Goal: Task Accomplishment & Management: Complete application form

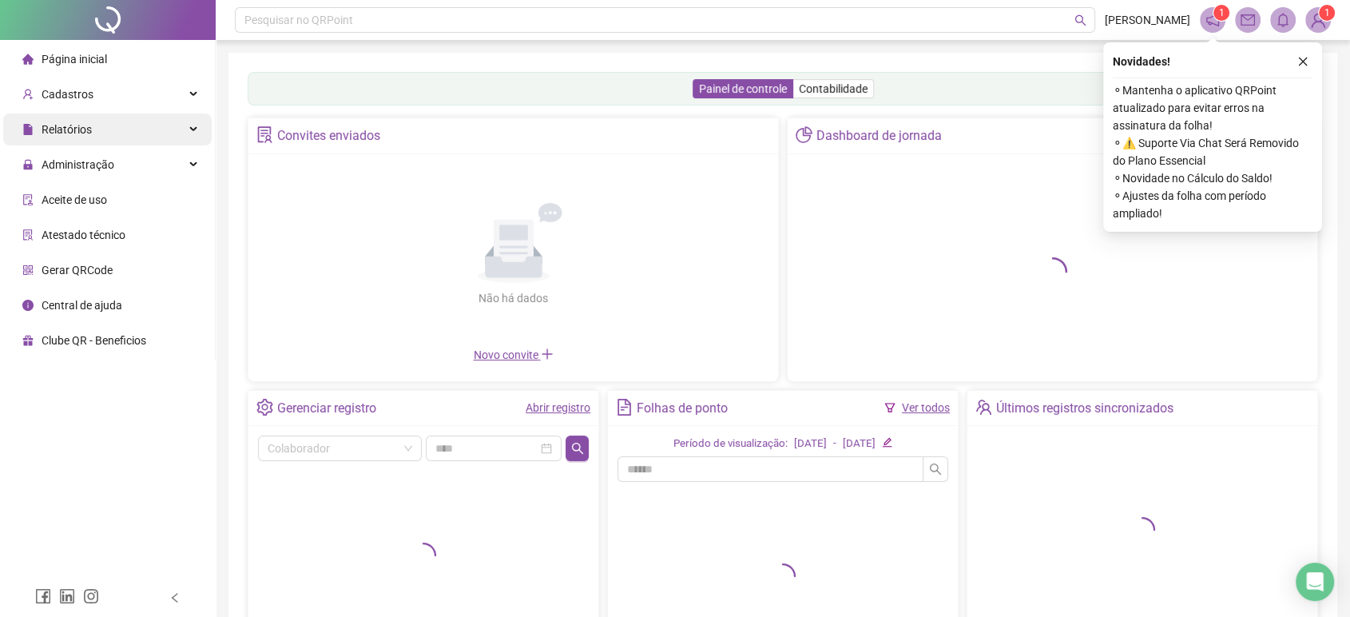
click at [141, 134] on div "Relatórios" at bounding box center [107, 129] width 208 height 32
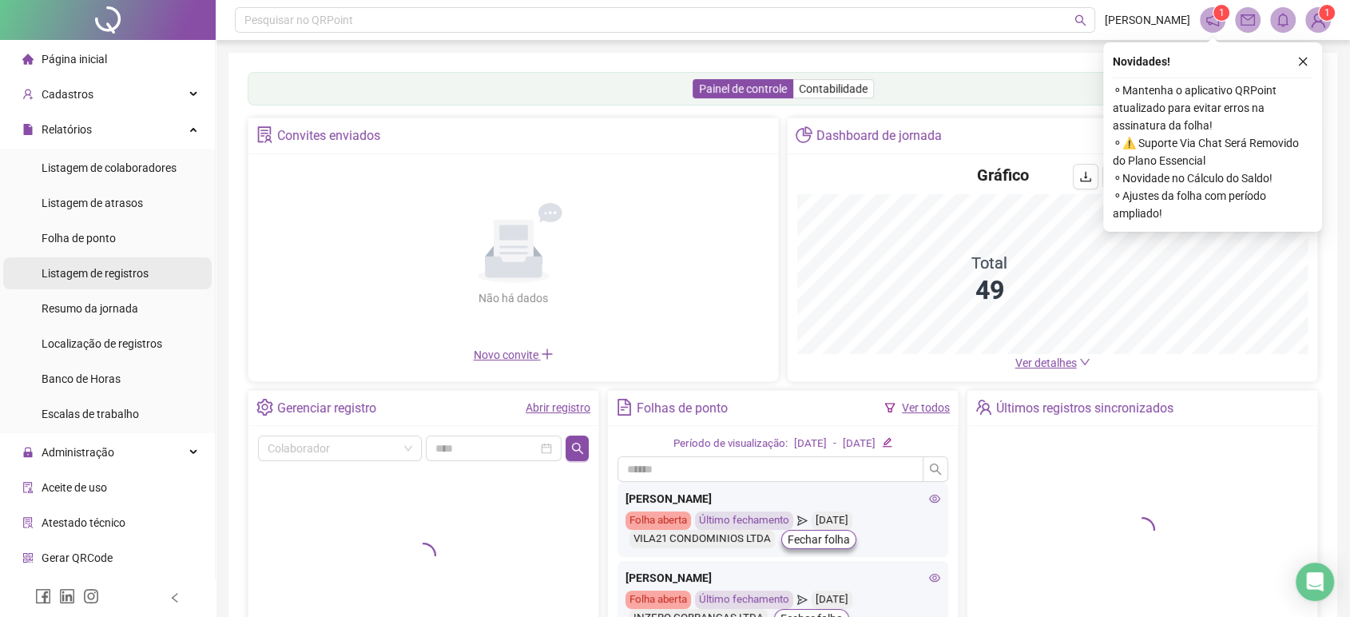
drag, startPoint x: 161, startPoint y: 277, endPoint x: 173, endPoint y: 269, distance: 14.4
click at [161, 276] on li "Listagem de registros" at bounding box center [107, 273] width 208 height 32
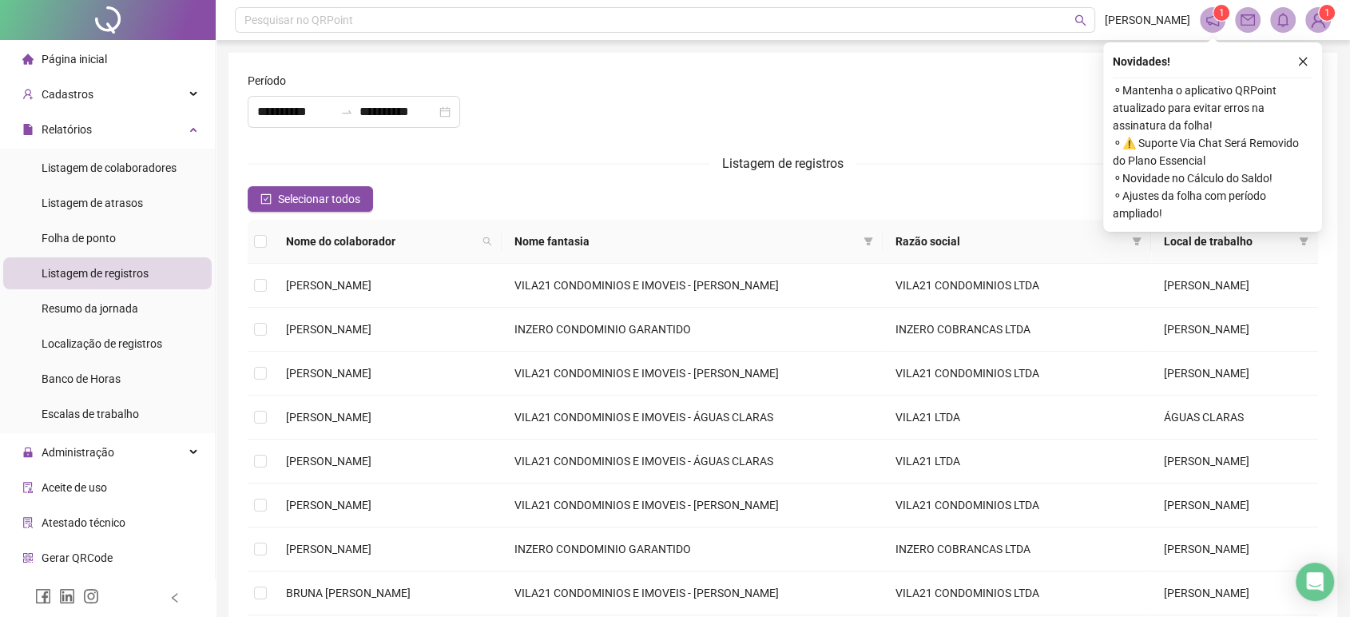
click at [385, 141] on form "**********" at bounding box center [783, 413] width 1070 height 682
drag, startPoint x: 386, startPoint y: 105, endPoint x: 387, endPoint y: 115, distance: 9.6
click at [384, 108] on input "**********" at bounding box center [397, 111] width 77 height 19
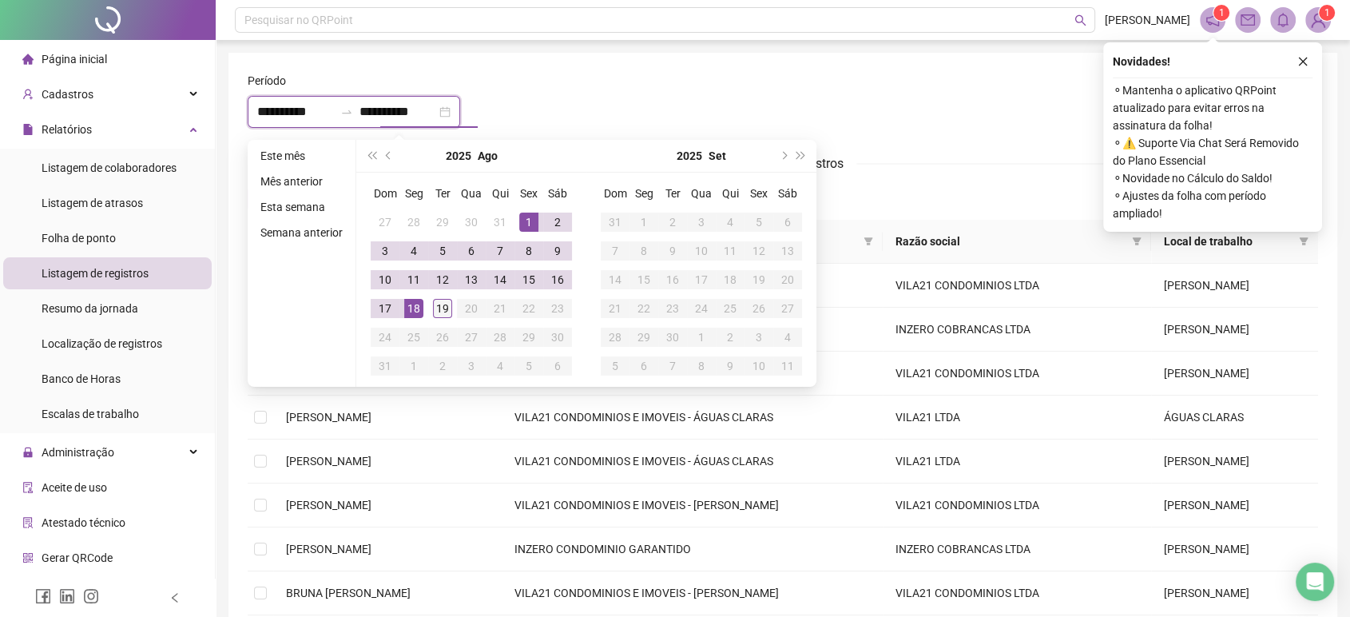
type input "**********"
click at [441, 313] on div "19" at bounding box center [442, 308] width 19 height 19
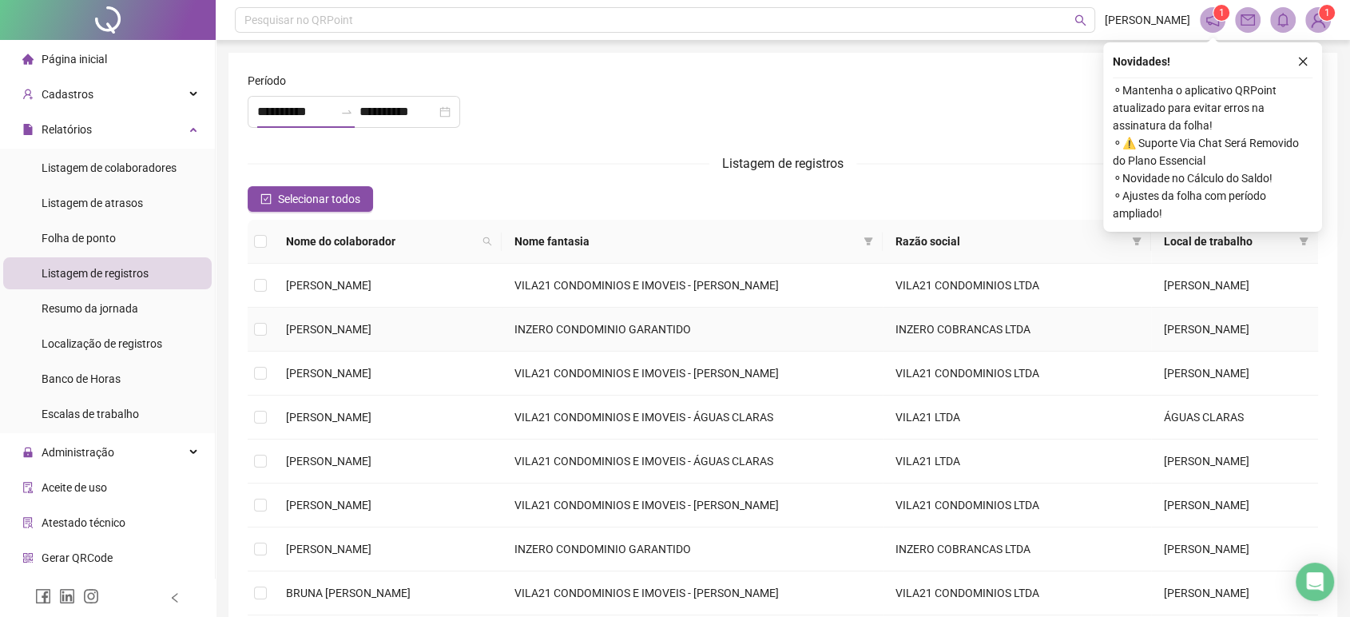
type input "**********"
click at [1305, 60] on icon "close" at bounding box center [1302, 61] width 11 height 11
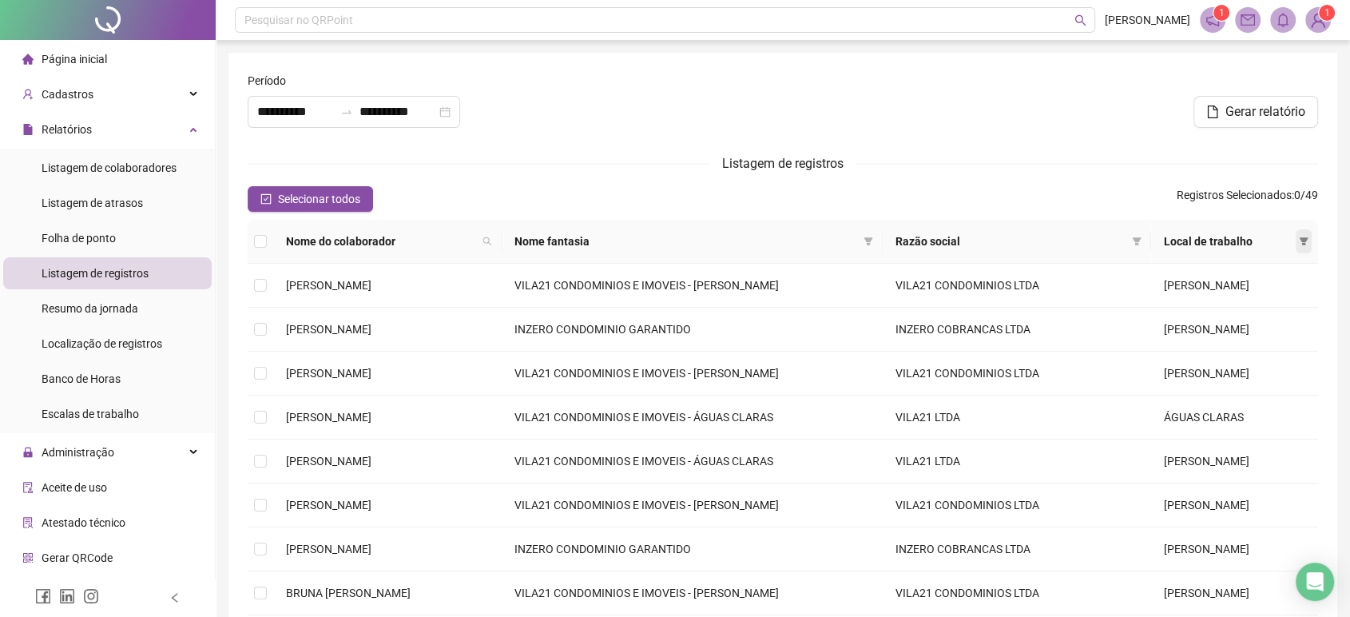
click at [1295, 238] on div "Local de trabalho" at bounding box center [1234, 241] width 141 height 18
click at [1300, 239] on icon "filter" at bounding box center [1304, 241] width 9 height 8
click at [1241, 269] on span "ÁGUAS CLARAS" at bounding box center [1250, 272] width 86 height 13
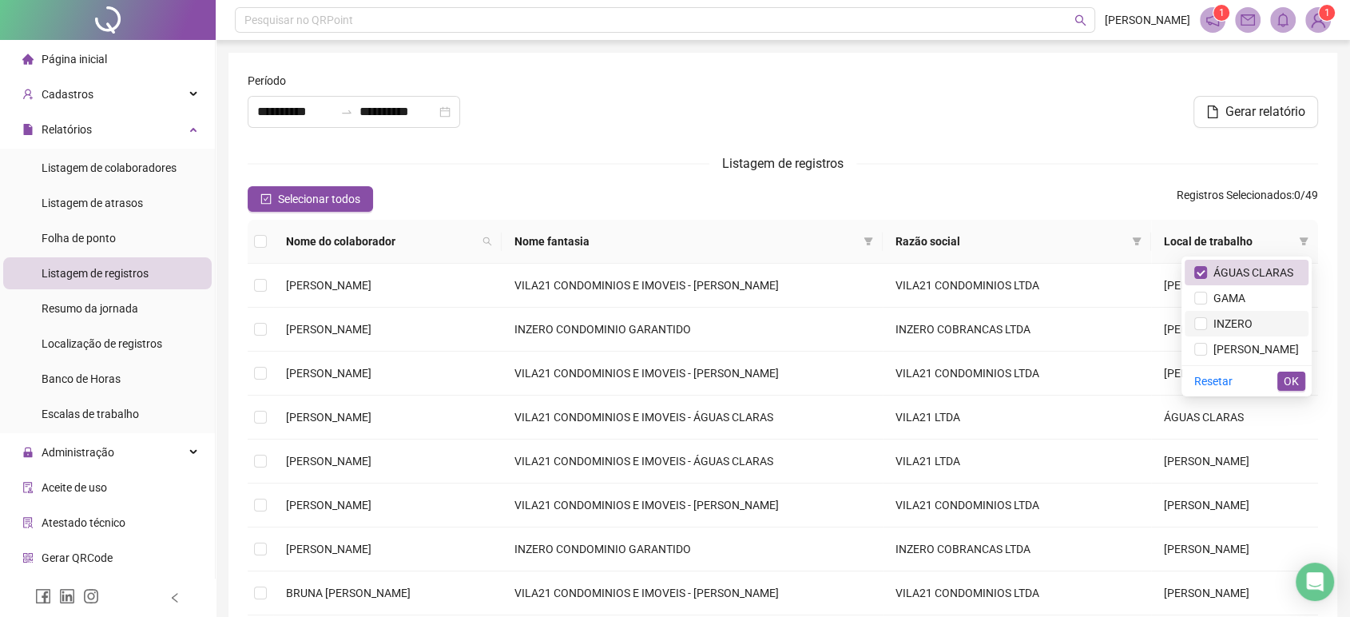
click at [1217, 330] on span "INZERO" at bounding box center [1230, 323] width 46 height 13
click at [1260, 351] on span "[PERSON_NAME]" at bounding box center [1253, 349] width 92 height 13
click at [1297, 379] on span "OK" at bounding box center [1291, 381] width 15 height 18
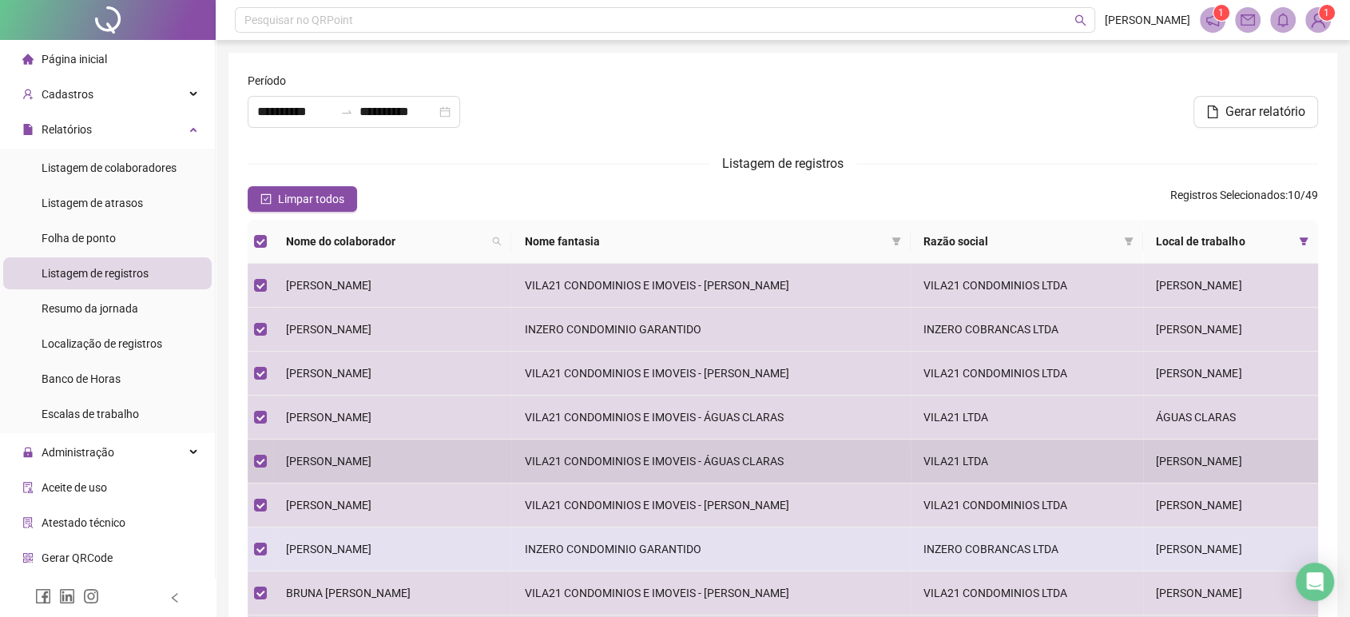
scroll to position [89, 0]
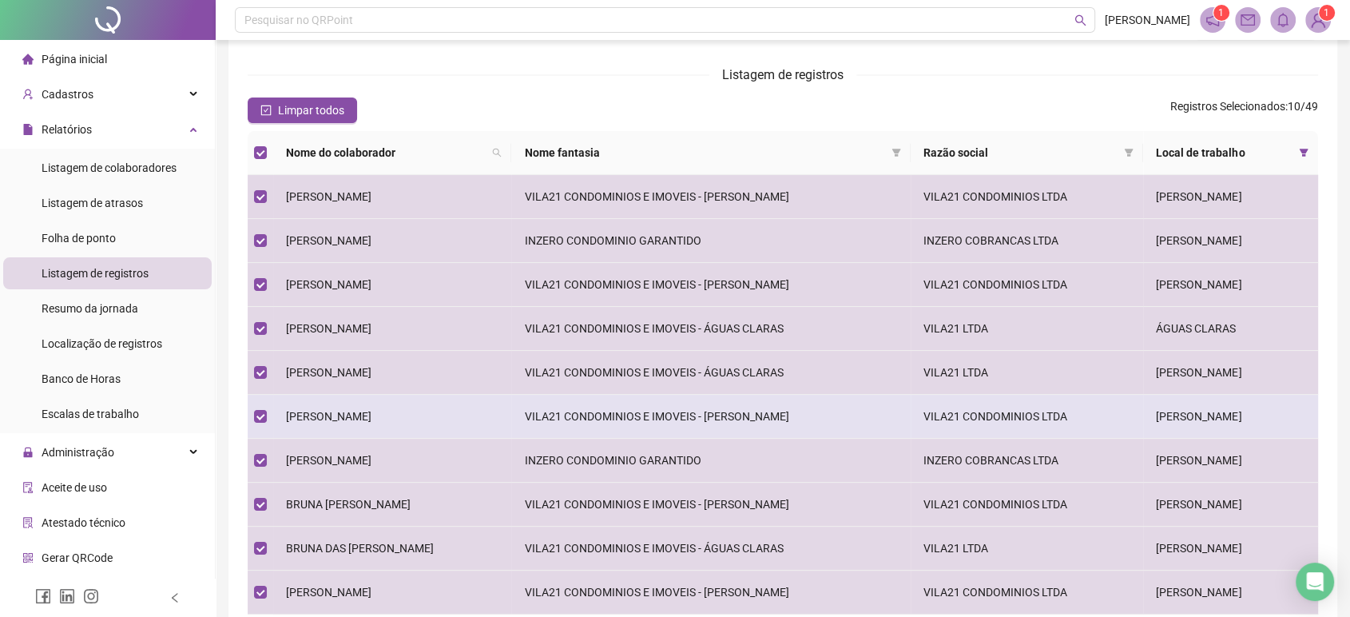
click at [355, 415] on span "[PERSON_NAME]" at bounding box center [328, 416] width 85 height 13
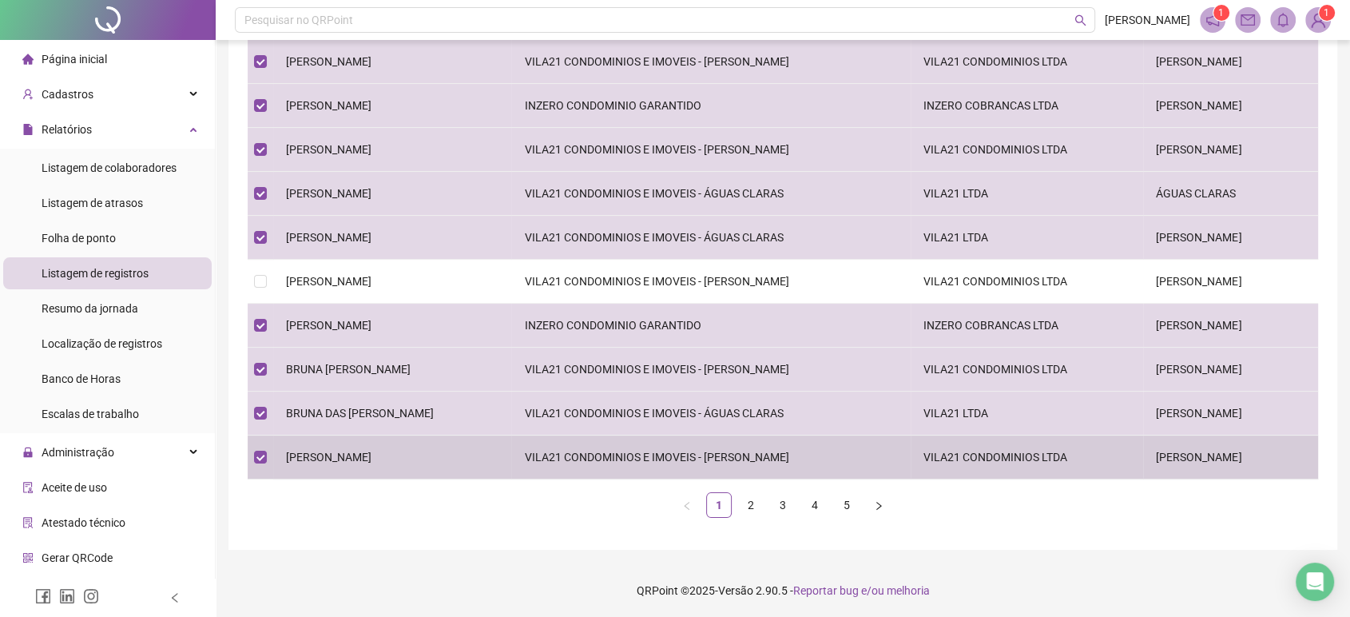
scroll to position [224, 0]
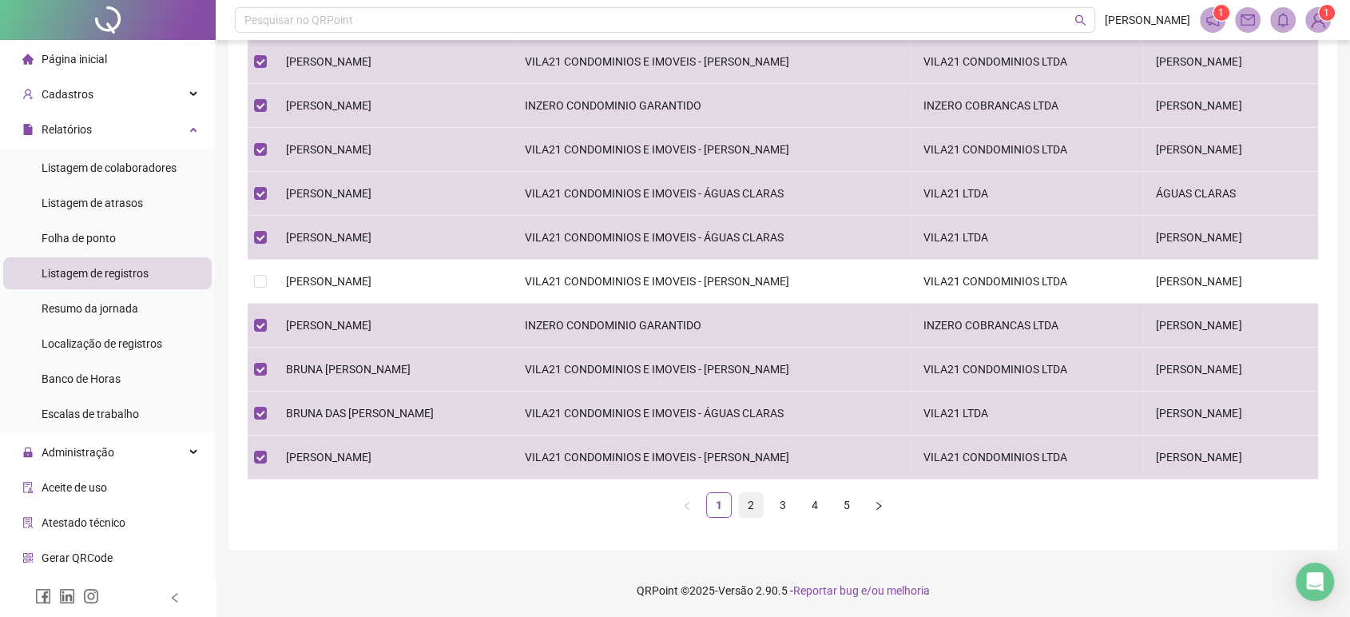
click at [742, 506] on link "2" at bounding box center [751, 505] width 24 height 24
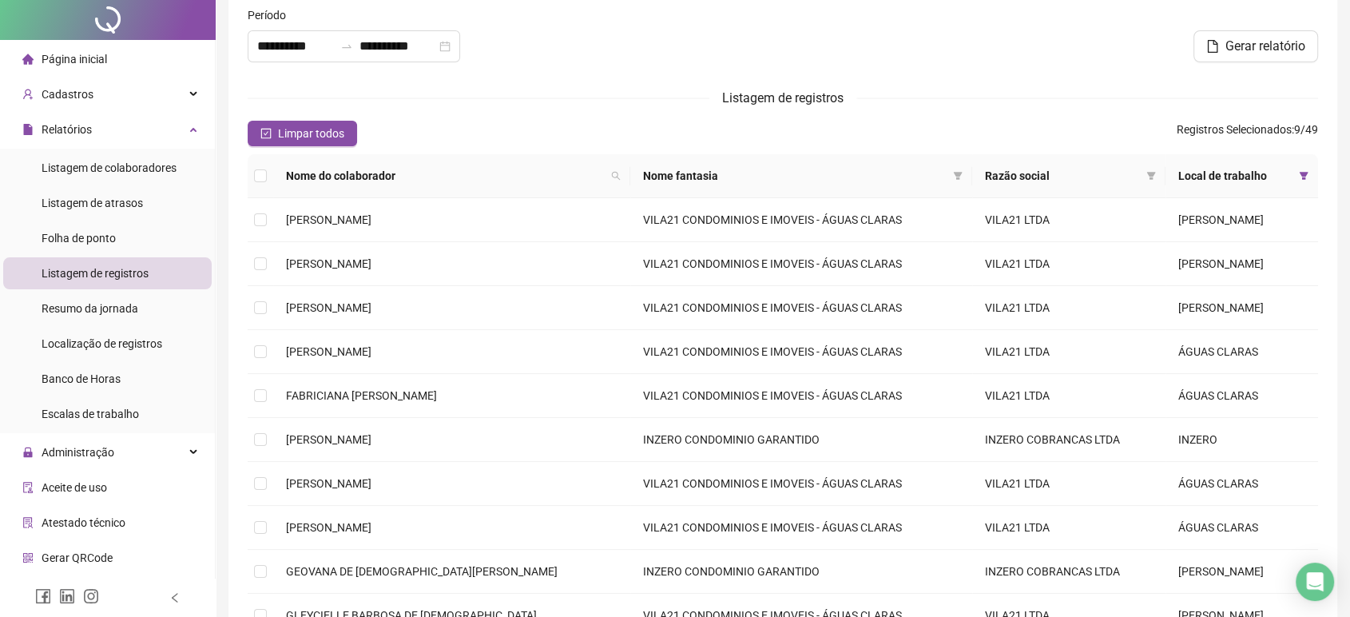
scroll to position [0, 0]
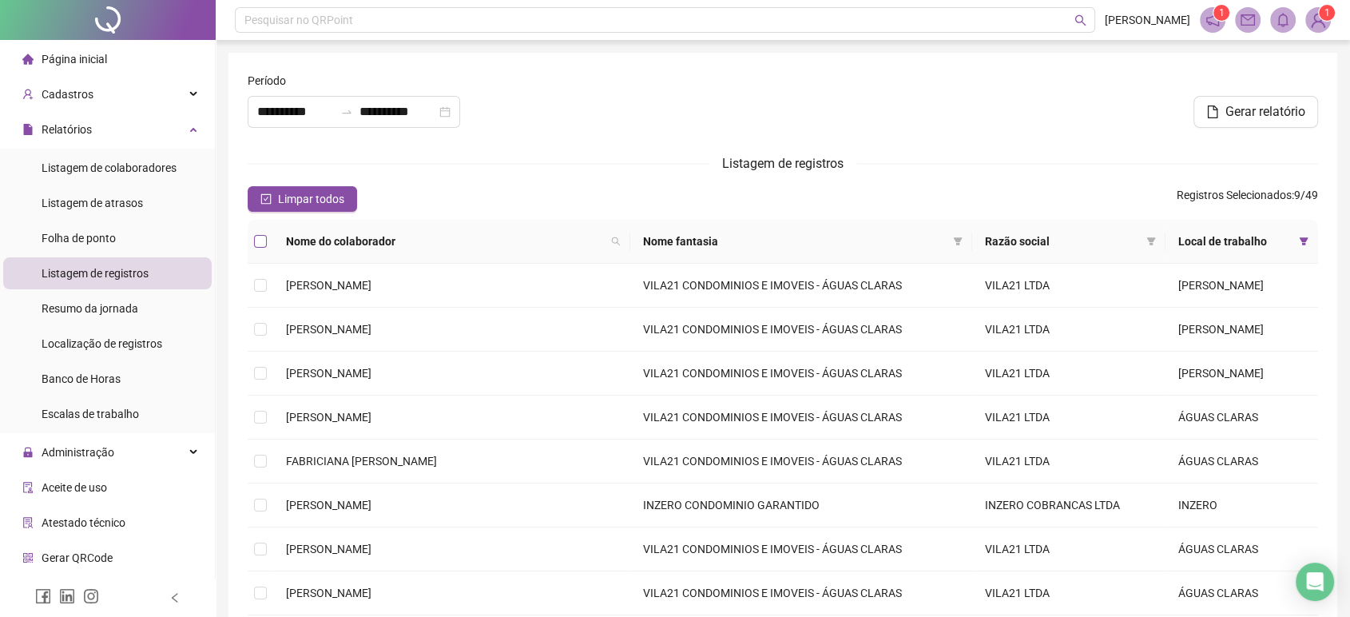
click at [254, 248] on label at bounding box center [260, 241] width 13 height 18
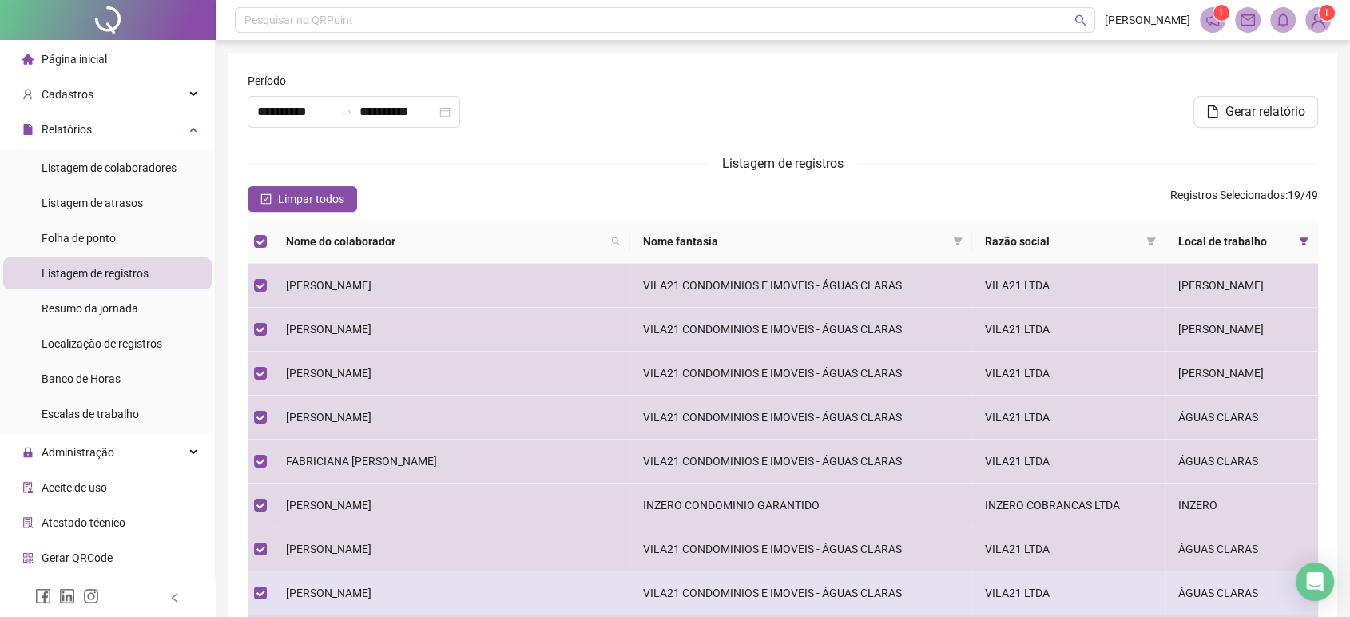
scroll to position [177, 0]
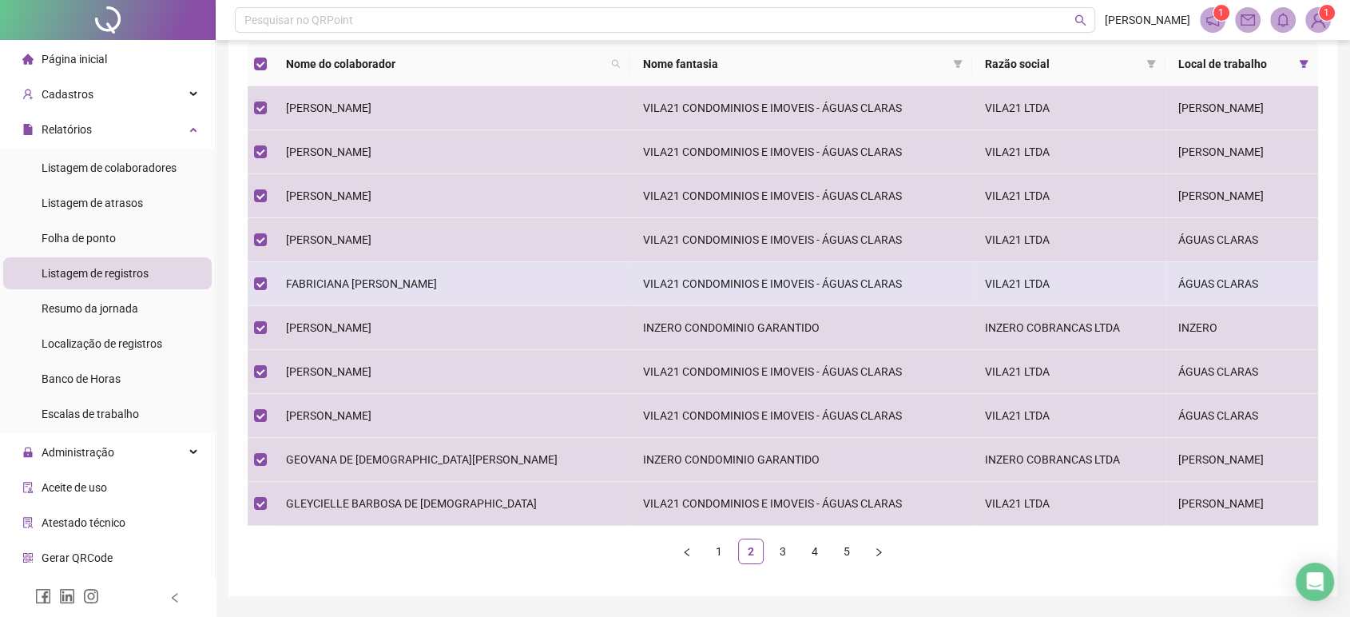
click at [419, 277] on span "FABRICIANA [PERSON_NAME]" at bounding box center [361, 283] width 151 height 13
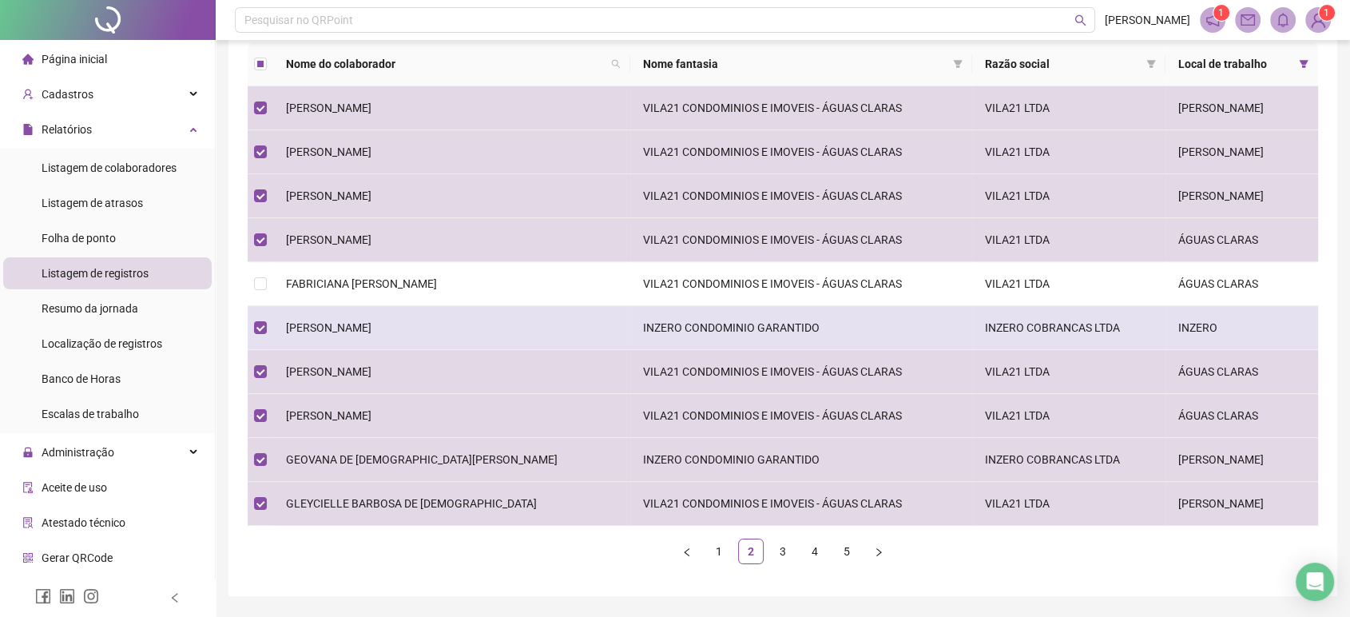
click at [371, 329] on span "[PERSON_NAME]" at bounding box center [328, 327] width 85 height 13
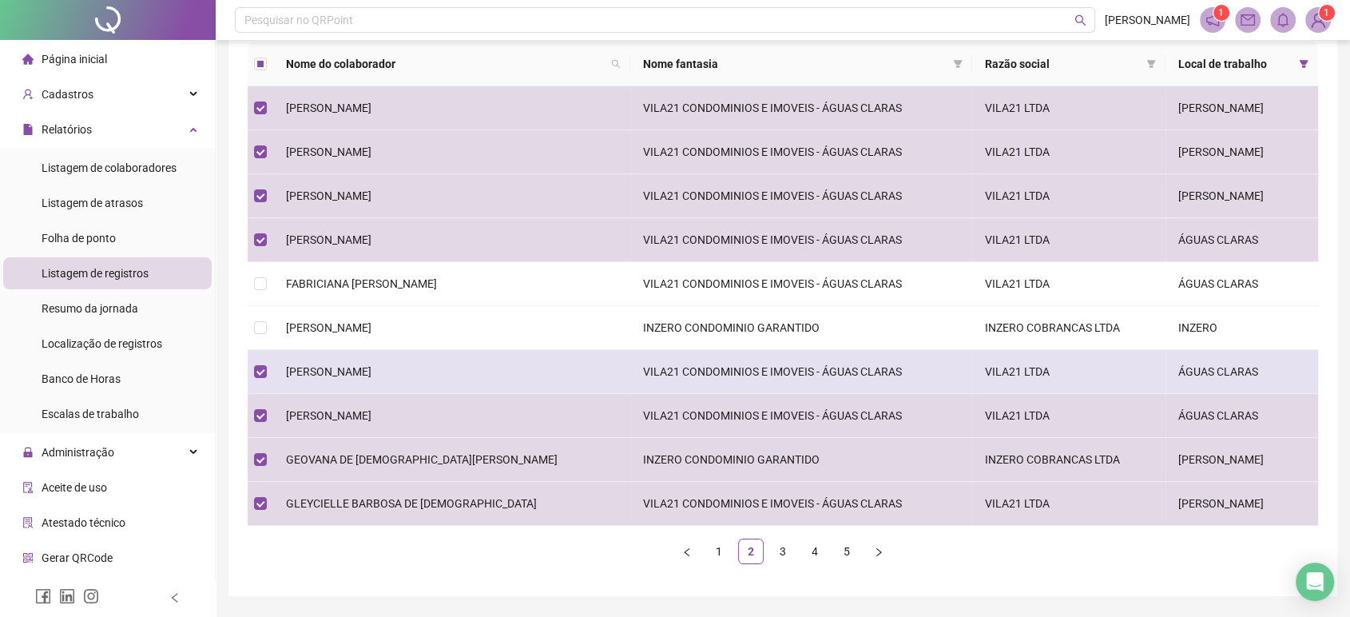
click at [412, 367] on td "[PERSON_NAME]" at bounding box center [451, 372] width 357 height 44
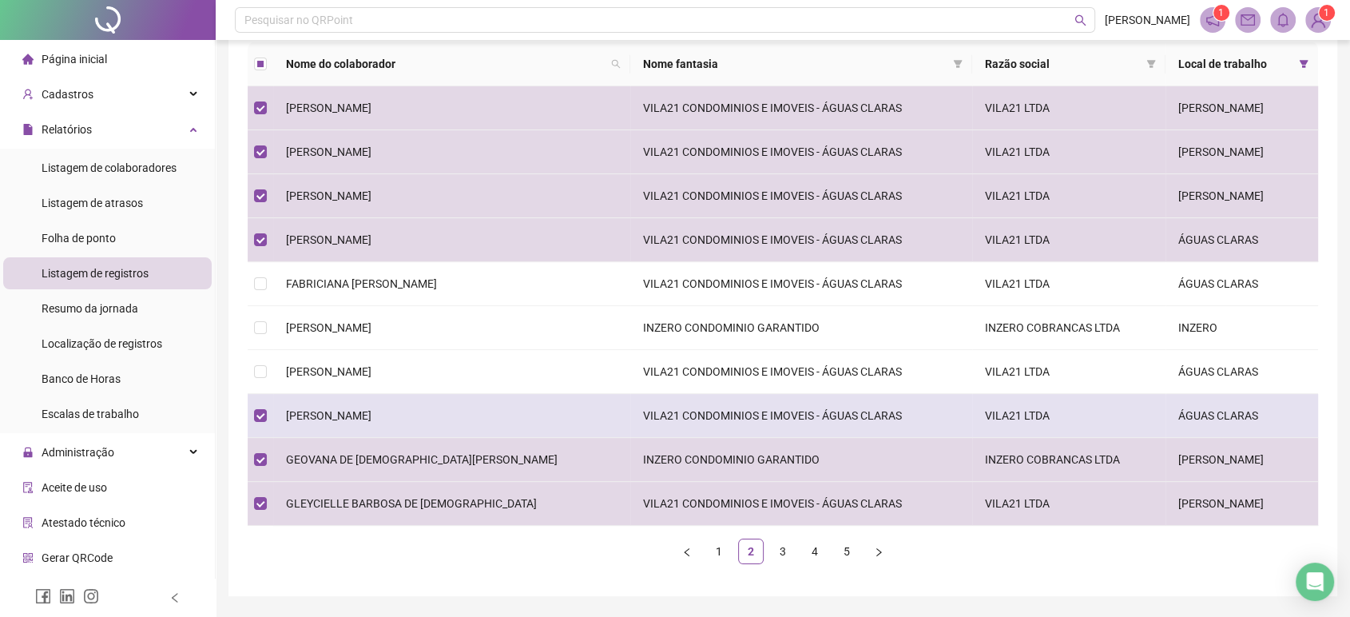
click at [389, 427] on td "[PERSON_NAME]" at bounding box center [451, 416] width 357 height 44
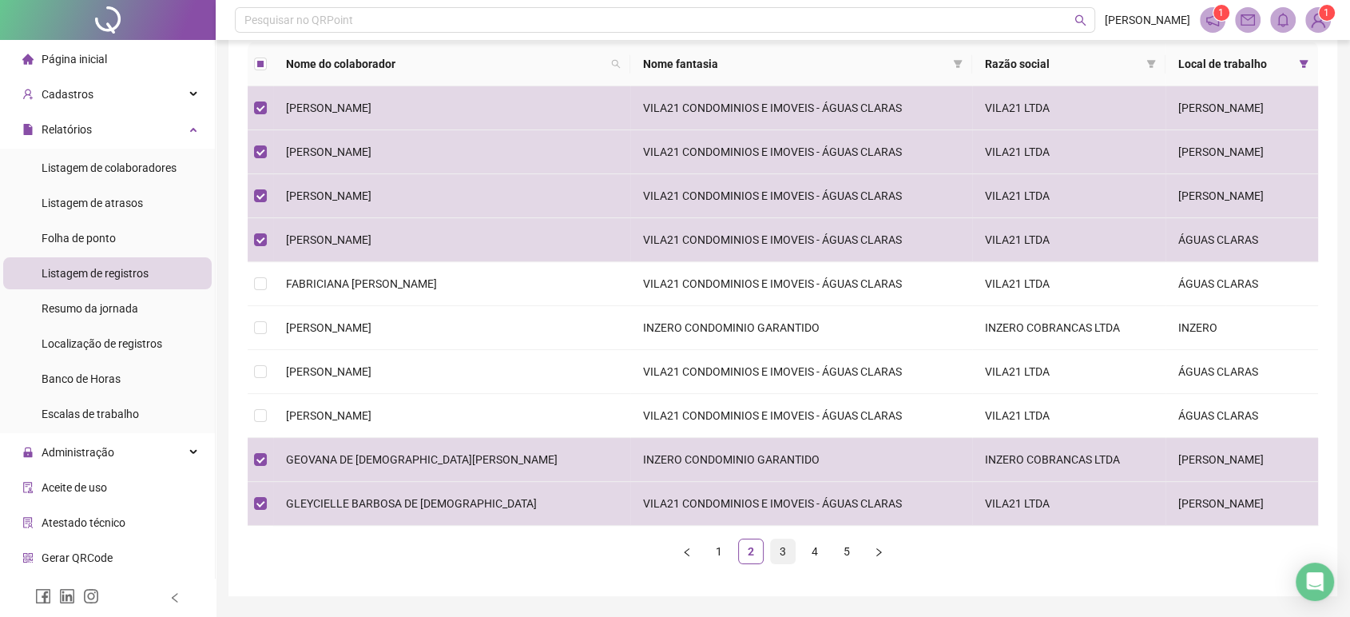
click at [793, 550] on link "3" at bounding box center [783, 551] width 24 height 24
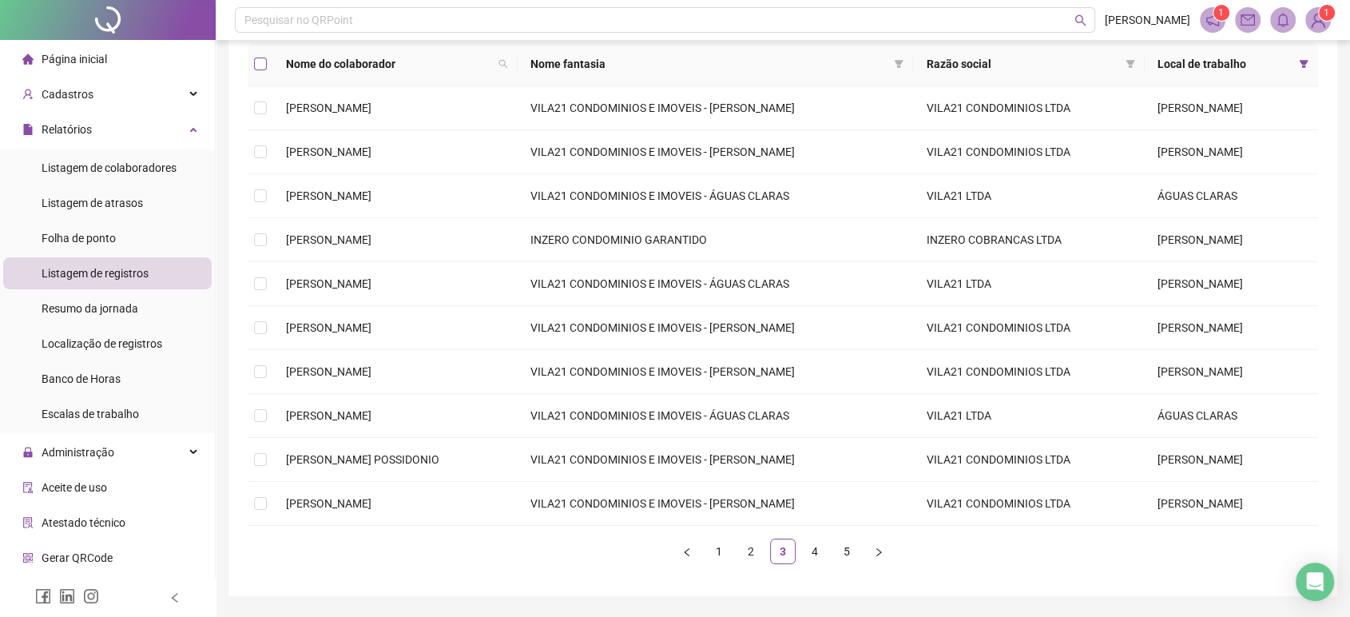
click at [260, 70] on label at bounding box center [260, 64] width 13 height 18
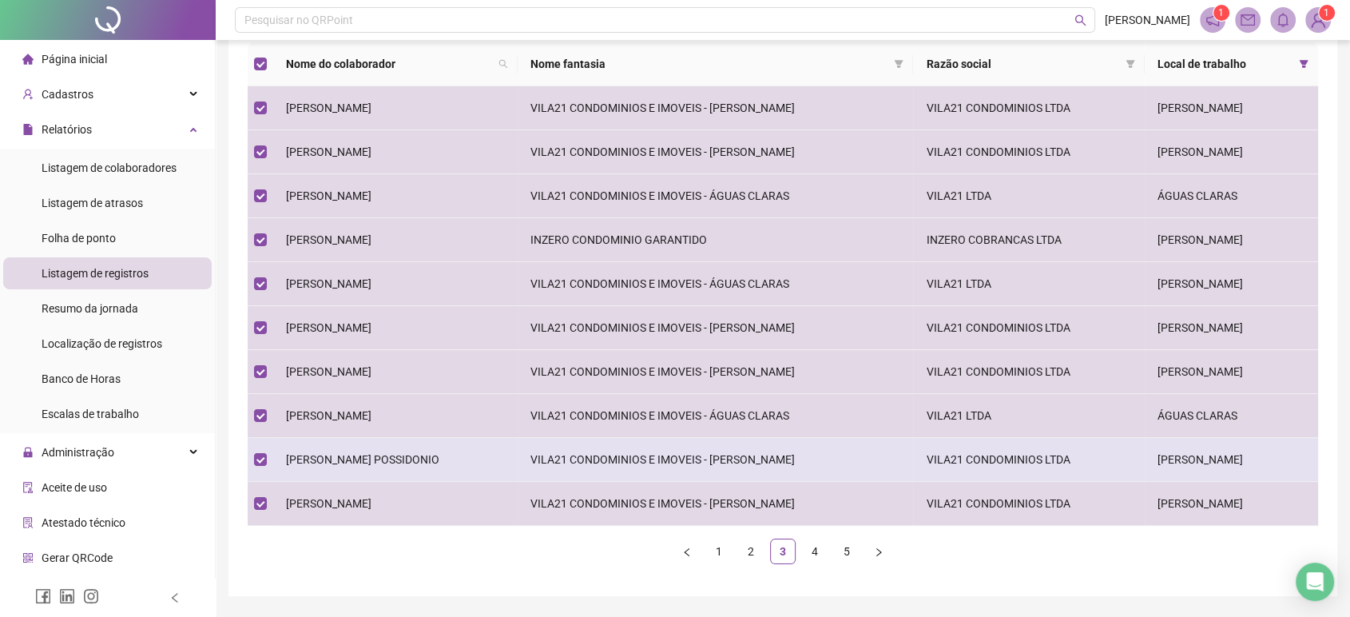
click at [487, 466] on td "[PERSON_NAME] POSSIDONIO" at bounding box center [395, 460] width 244 height 44
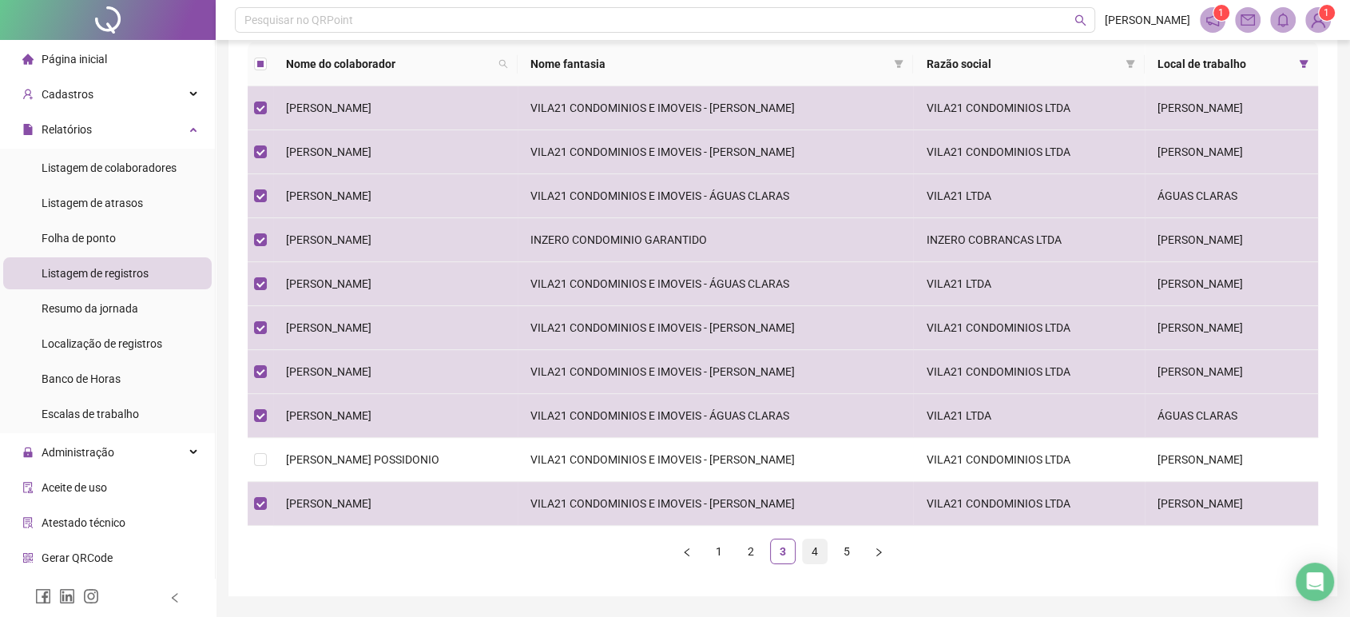
drag, startPoint x: 811, startPoint y: 544, endPoint x: 813, endPoint y: 554, distance: 10.7
click at [811, 546] on link "4" at bounding box center [815, 551] width 24 height 24
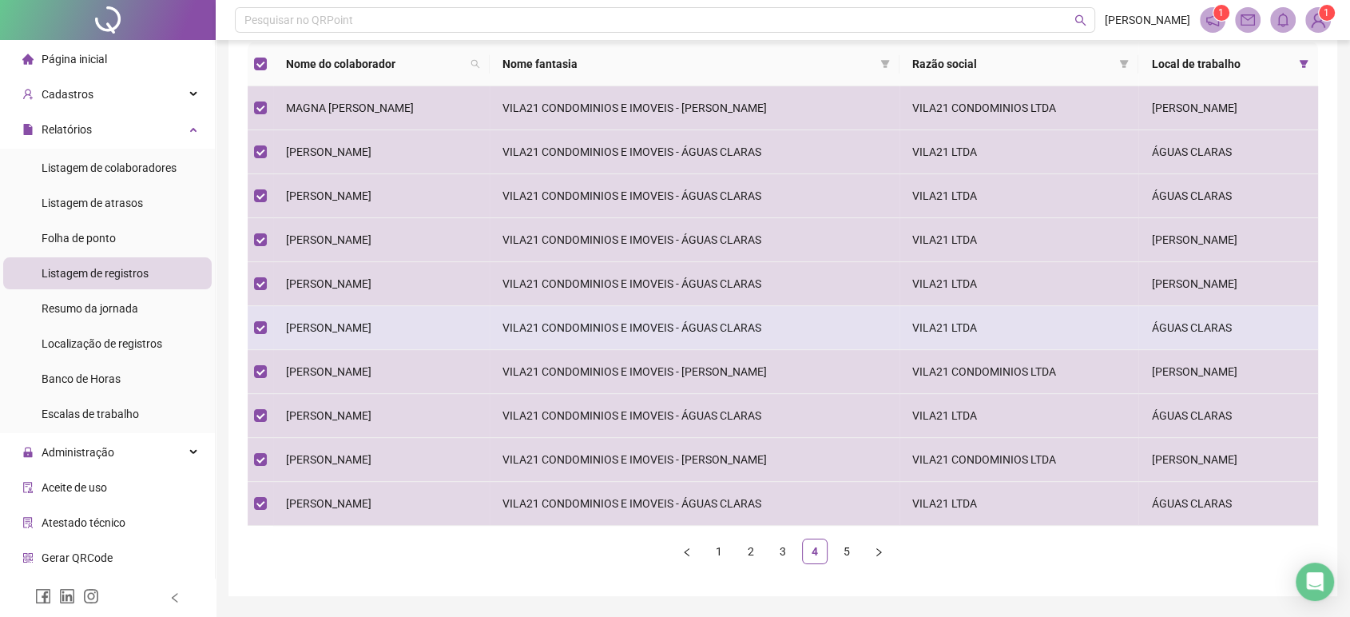
drag, startPoint x: 410, startPoint y: 329, endPoint x: 411, endPoint y: 347, distance: 17.6
click at [411, 328] on td "[PERSON_NAME]" at bounding box center [381, 328] width 216 height 44
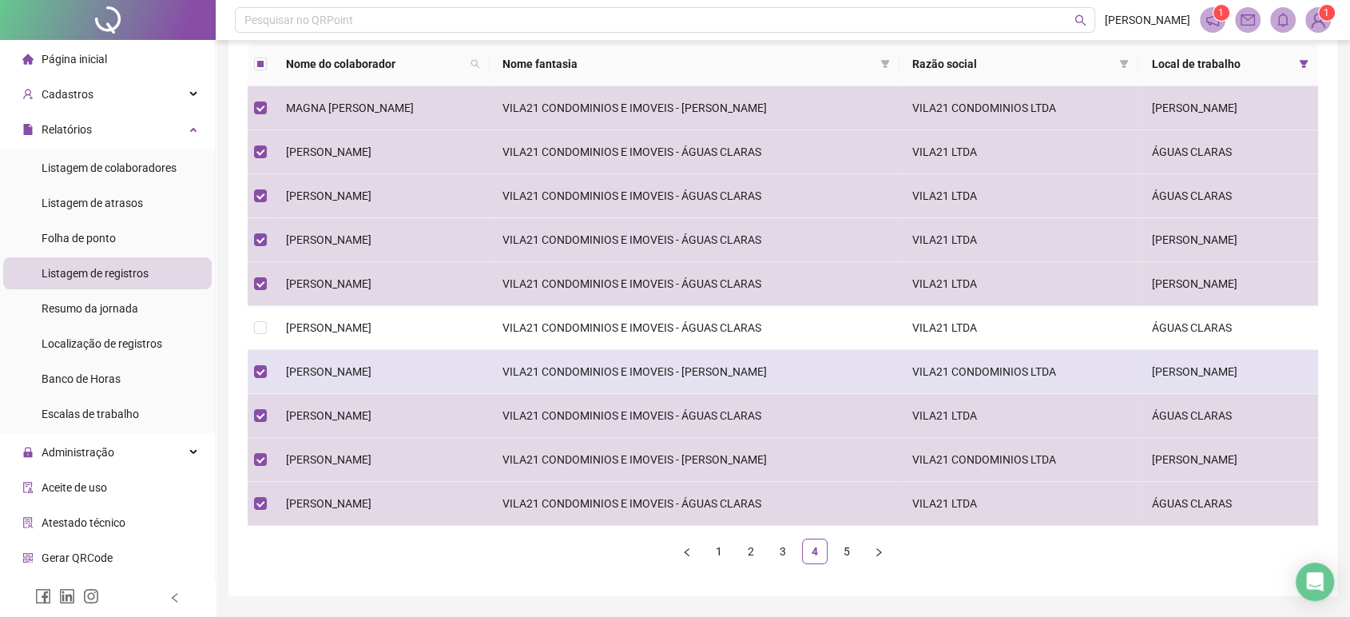
click at [397, 383] on td "[PERSON_NAME]" at bounding box center [381, 372] width 216 height 44
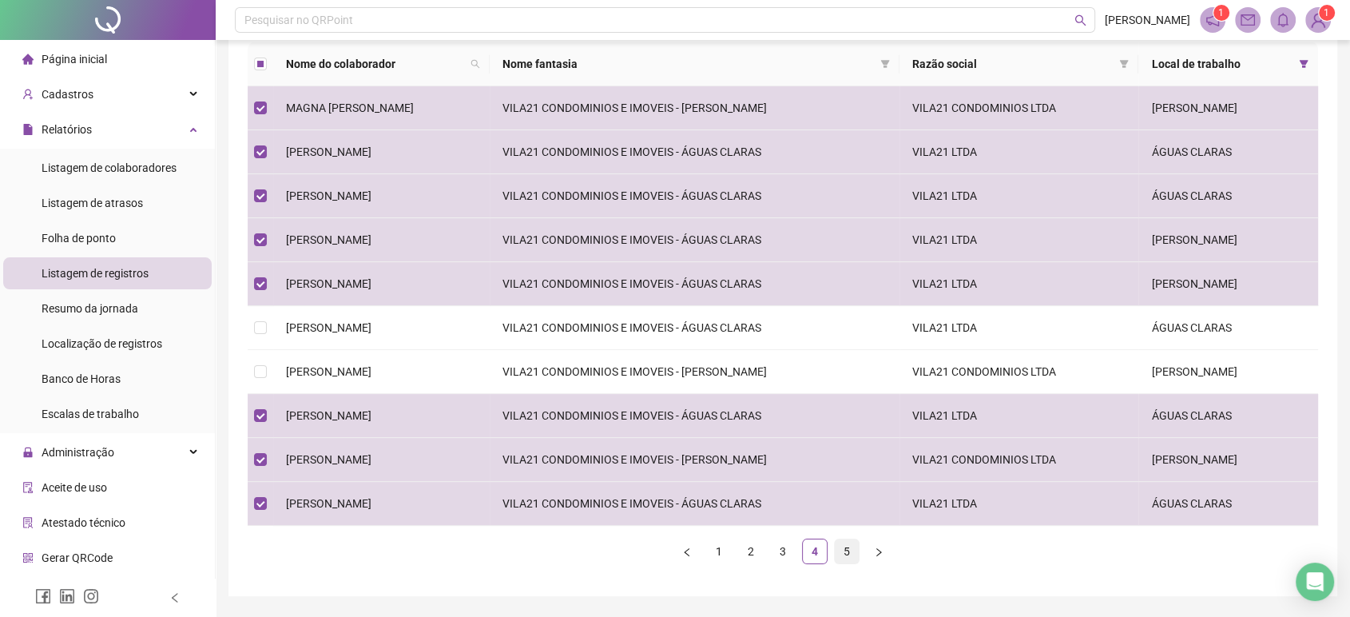
click at [840, 543] on link "5" at bounding box center [847, 551] width 24 height 24
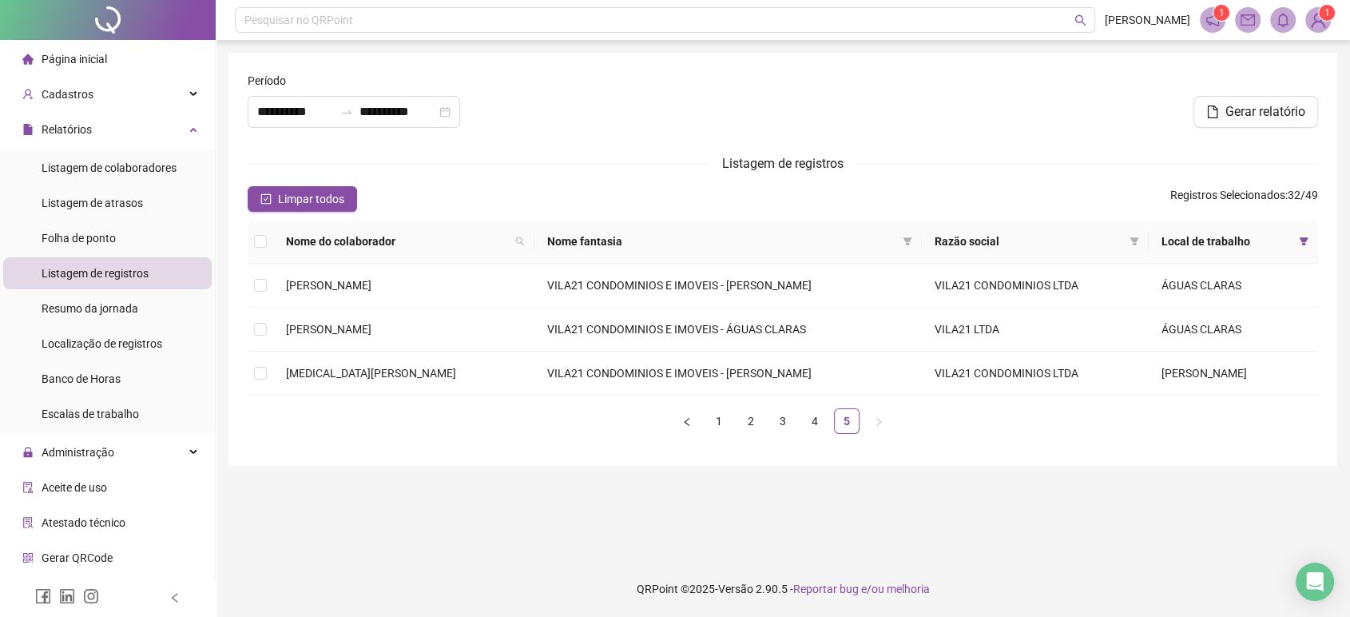
scroll to position [0, 0]
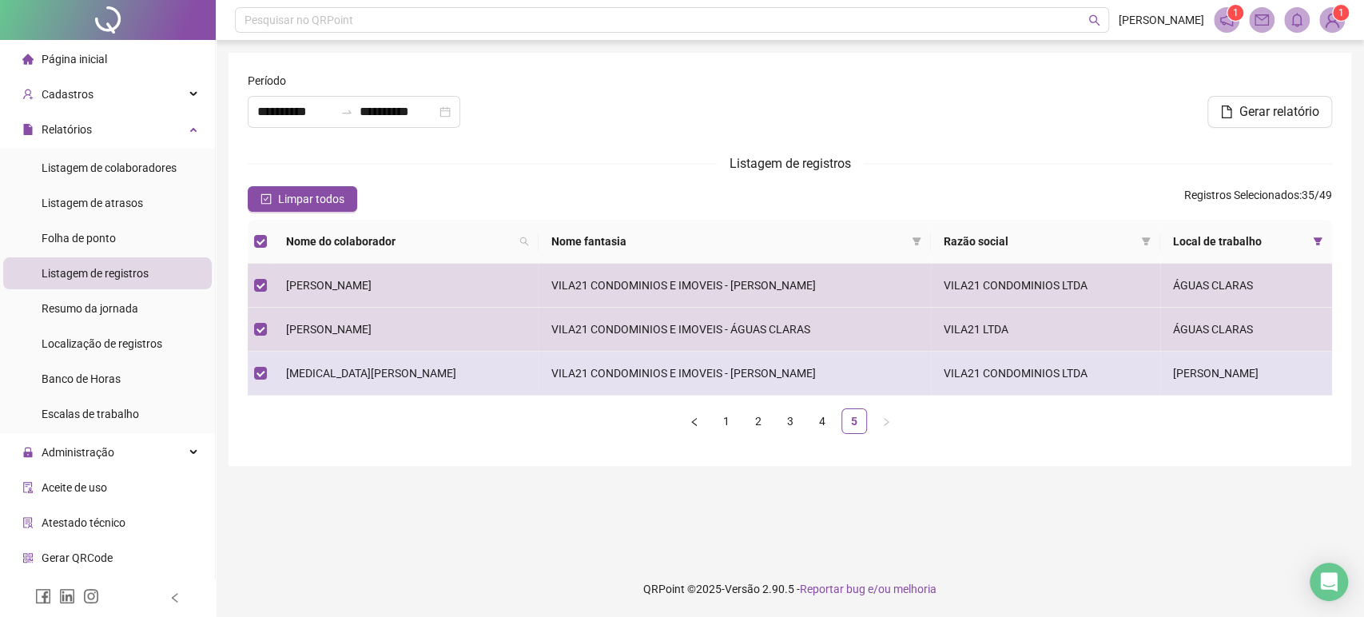
click at [347, 377] on span "[MEDICAL_DATA][PERSON_NAME]" at bounding box center [371, 373] width 170 height 13
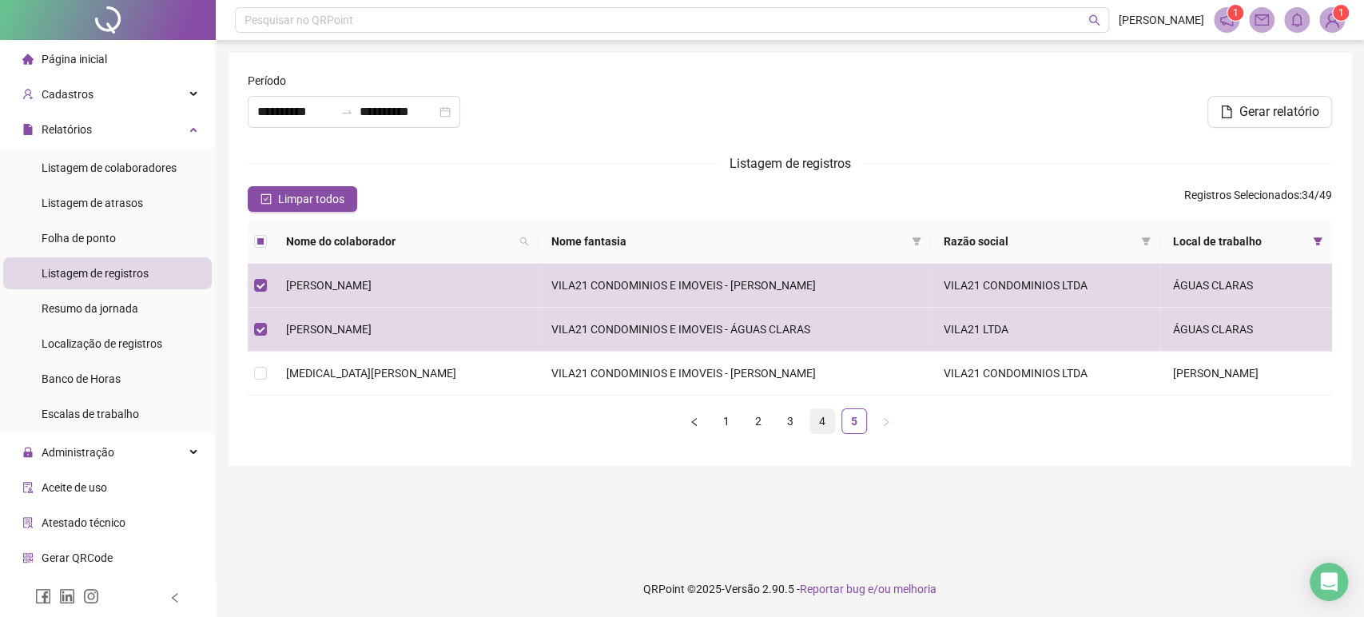
click at [820, 420] on link "4" at bounding box center [822, 421] width 24 height 24
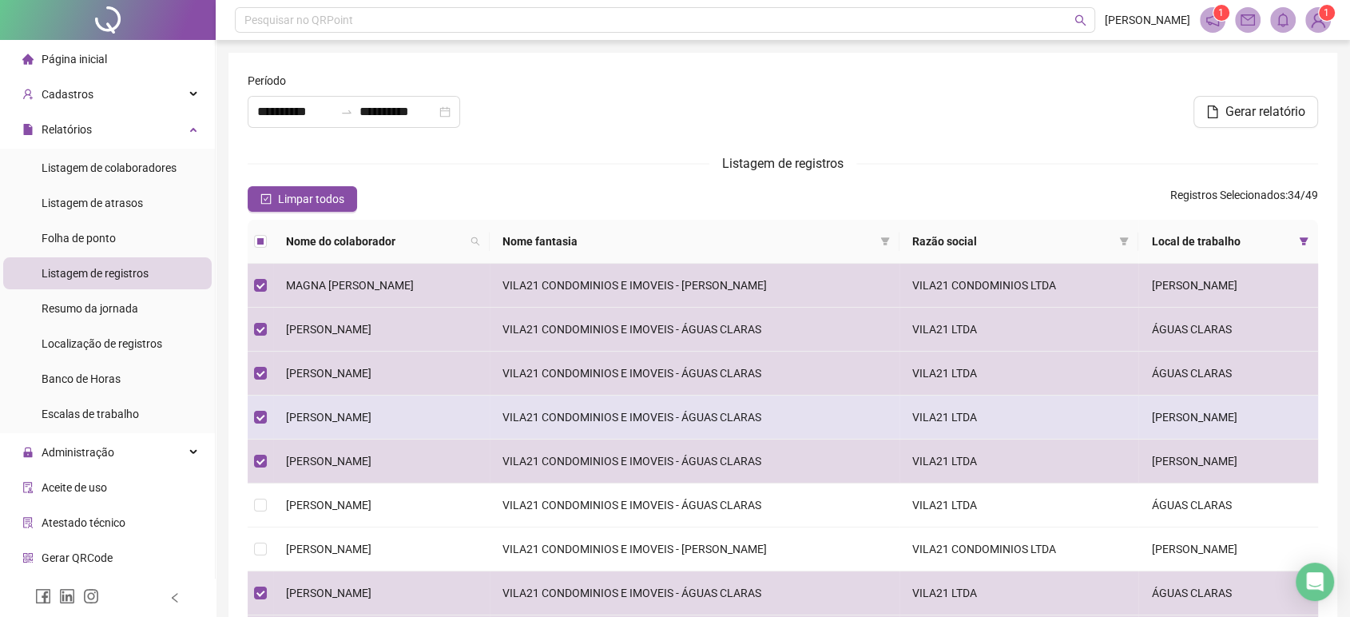
scroll to position [177, 0]
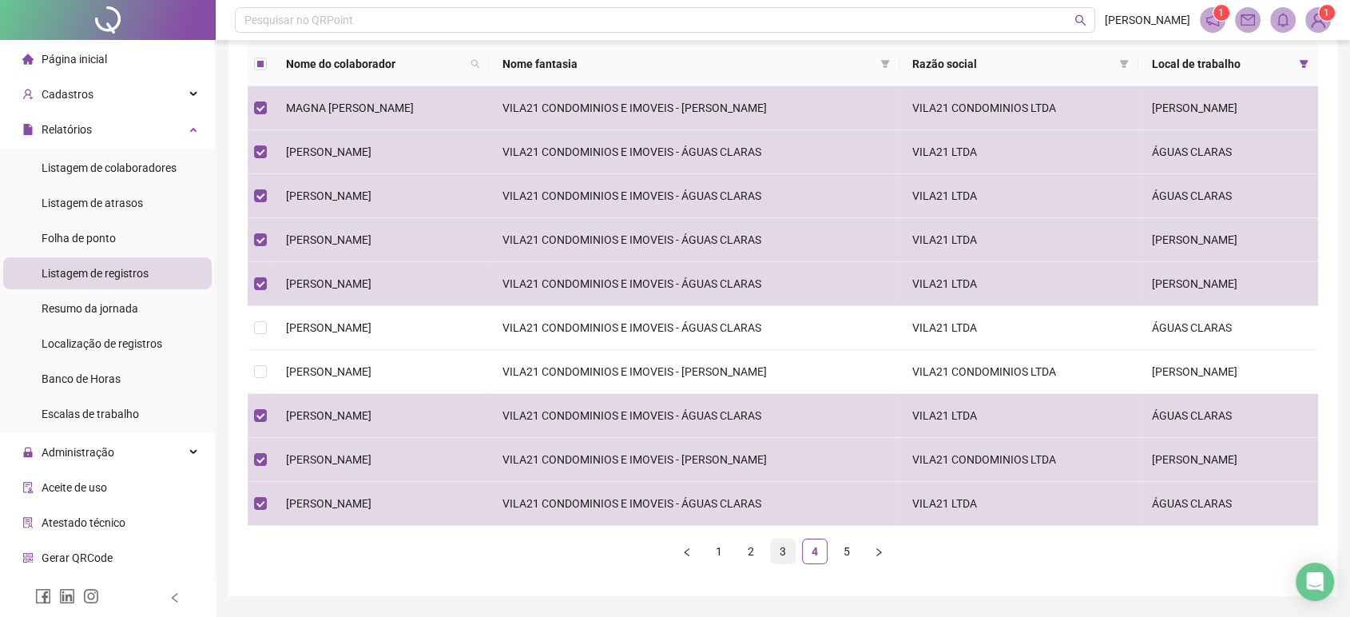
click at [792, 555] on link "3" at bounding box center [783, 551] width 24 height 24
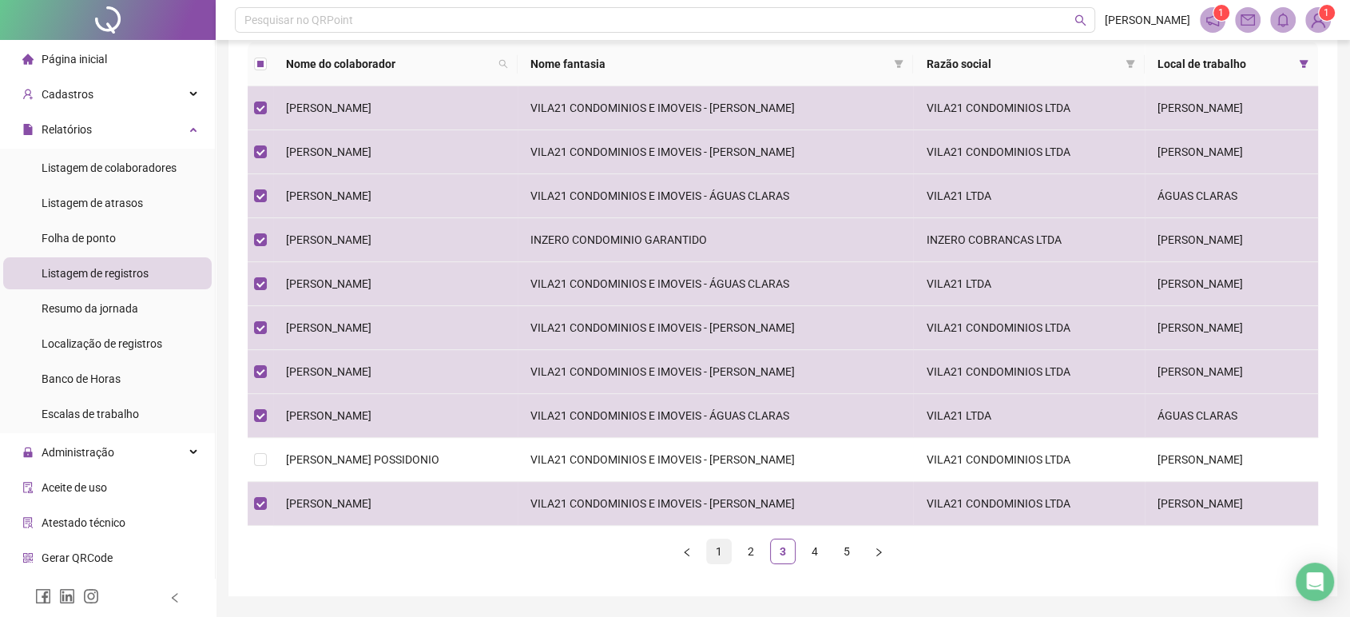
click at [704, 556] on ul "1 2 3 4 5" at bounding box center [783, 551] width 1070 height 26
click at [716, 554] on link "1" at bounding box center [719, 551] width 24 height 24
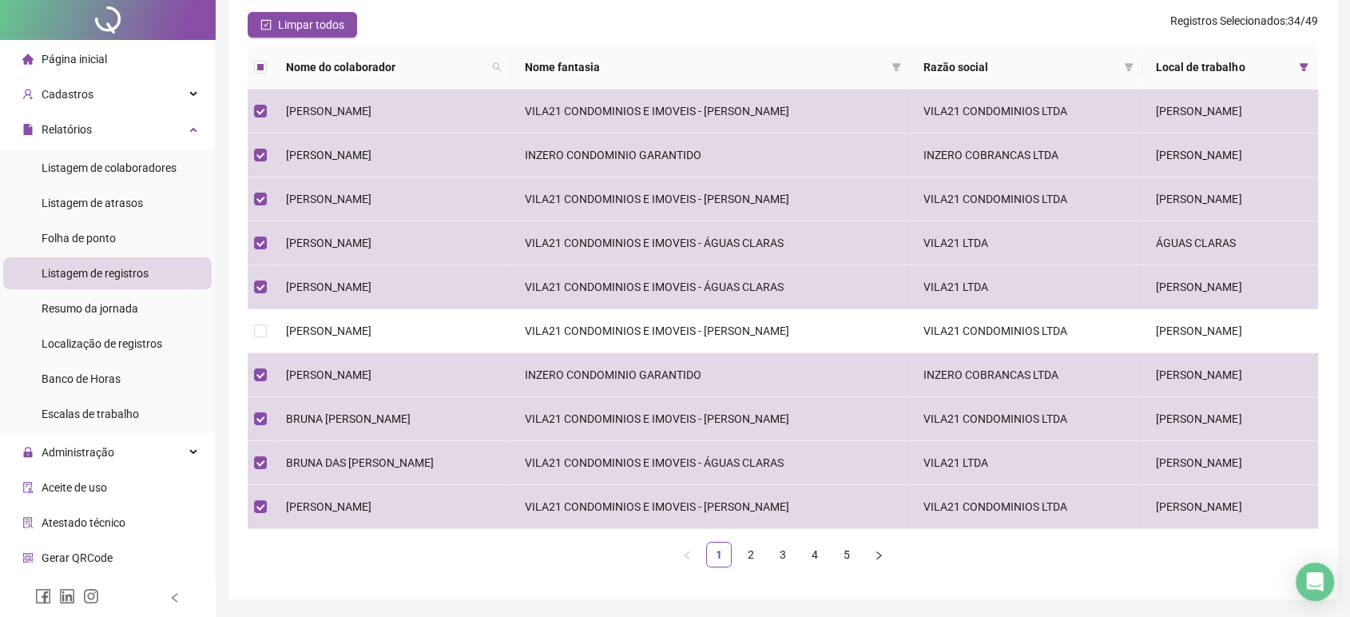
scroll to position [0, 0]
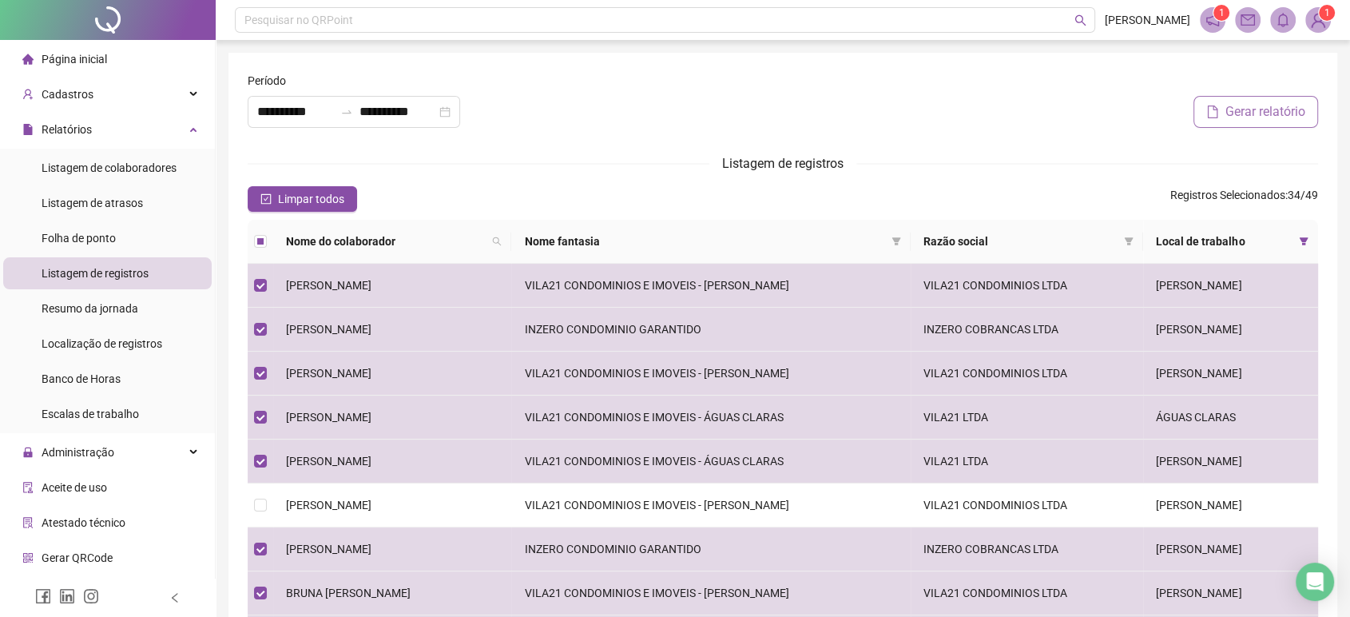
click at [1245, 123] on button "Gerar relatório" at bounding box center [1255, 112] width 125 height 32
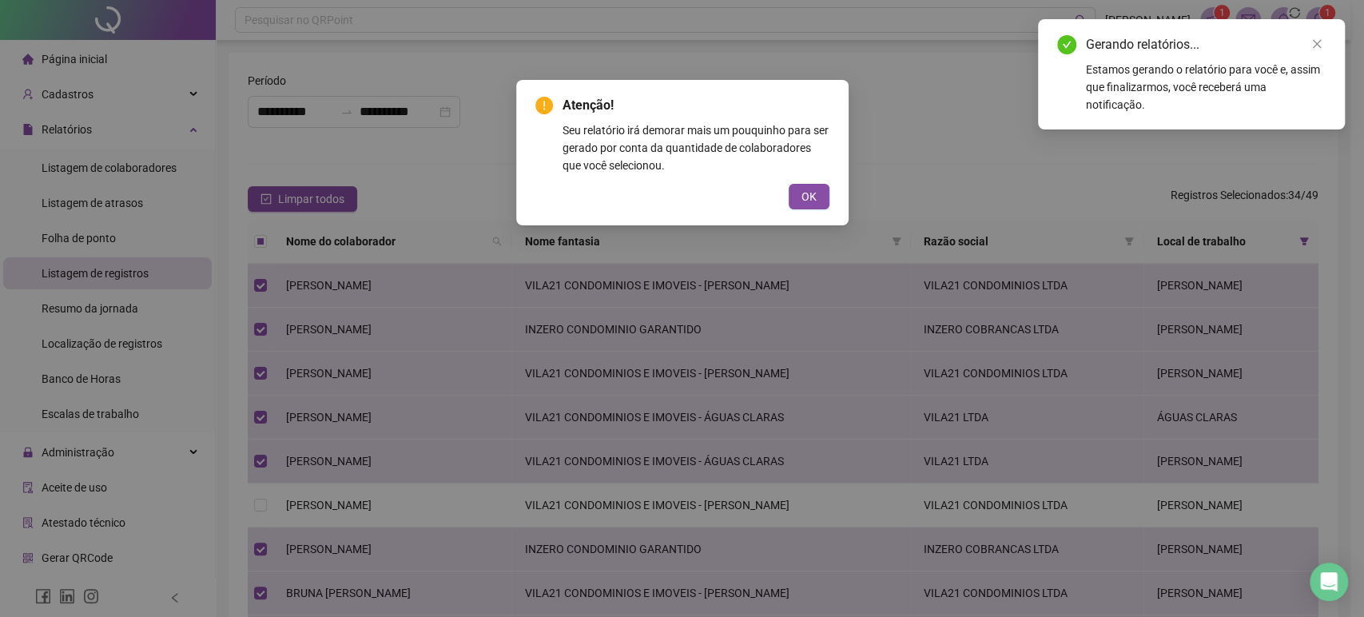
click at [800, 189] on button "OK" at bounding box center [808, 197] width 41 height 26
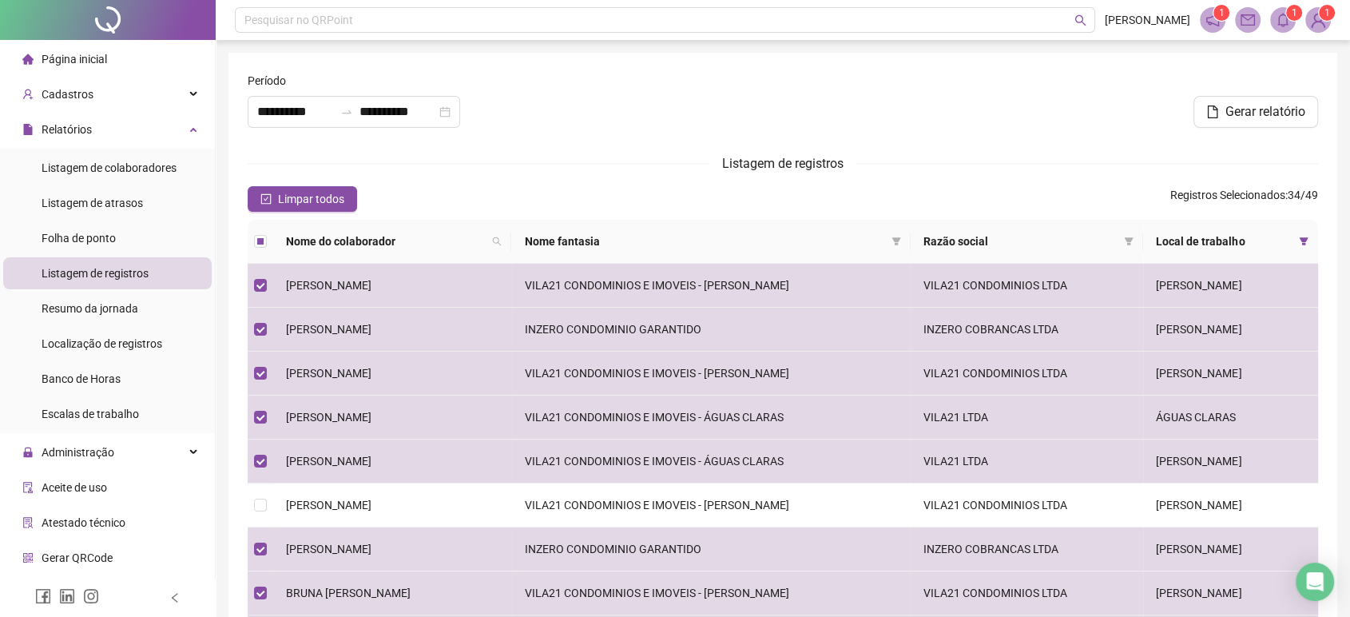
click at [1289, 22] on icon "bell" at bounding box center [1283, 20] width 14 height 14
click at [106, 16] on div at bounding box center [108, 20] width 216 height 40
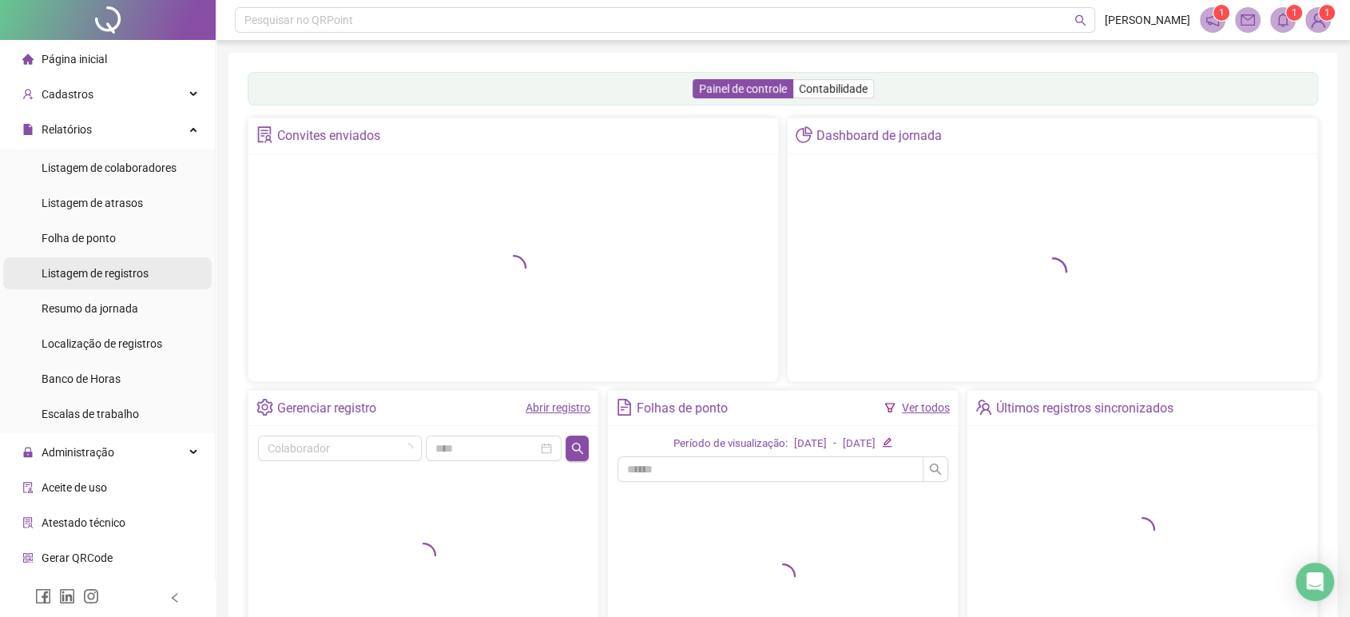
click at [121, 271] on span "Listagem de registros" at bounding box center [95, 273] width 107 height 13
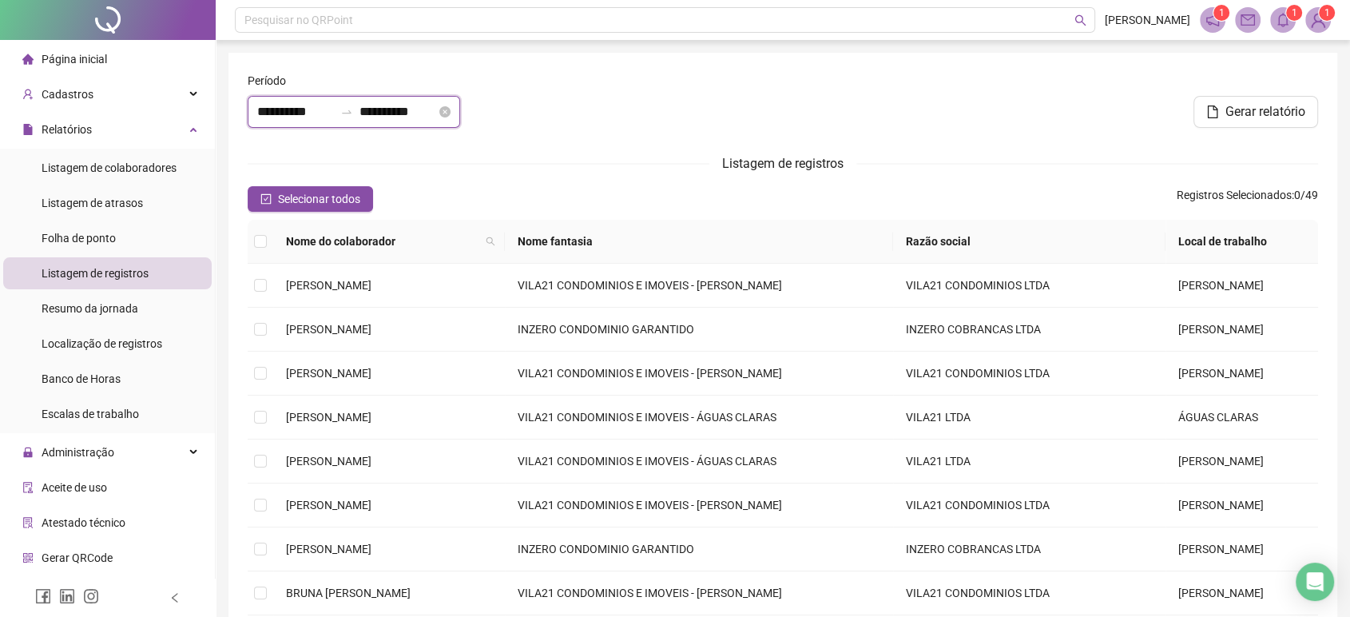
click at [383, 105] on input "**********" at bounding box center [397, 111] width 77 height 19
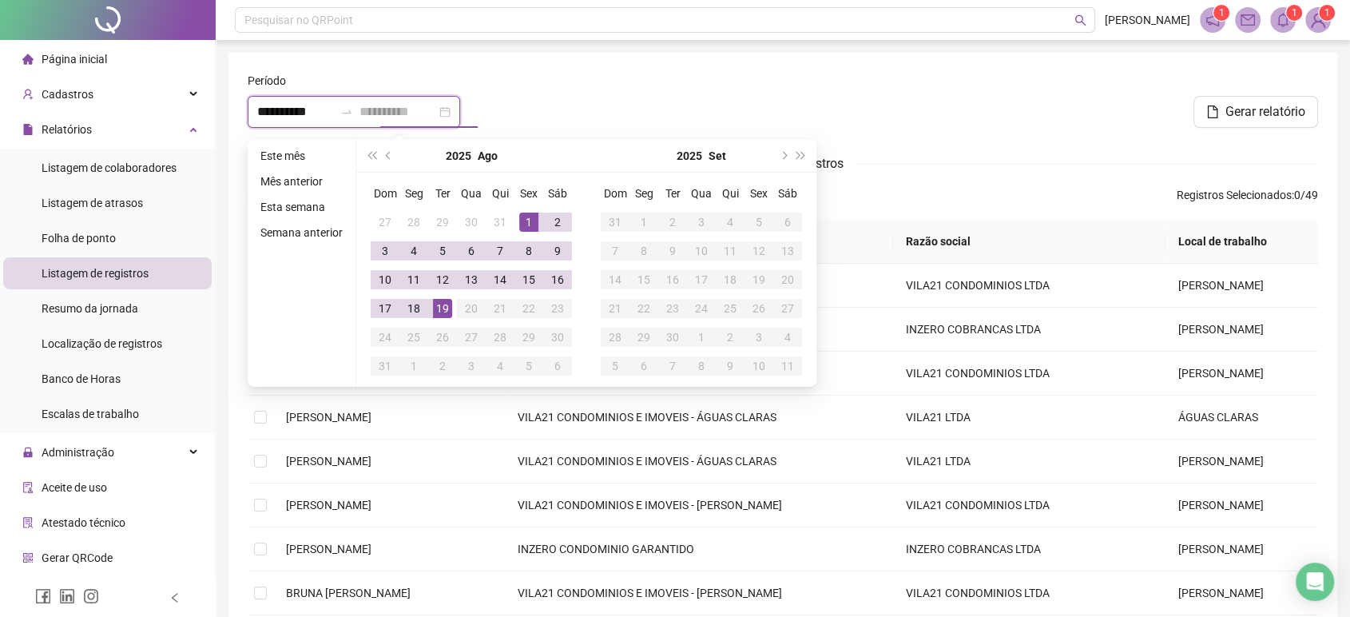
type input "**********"
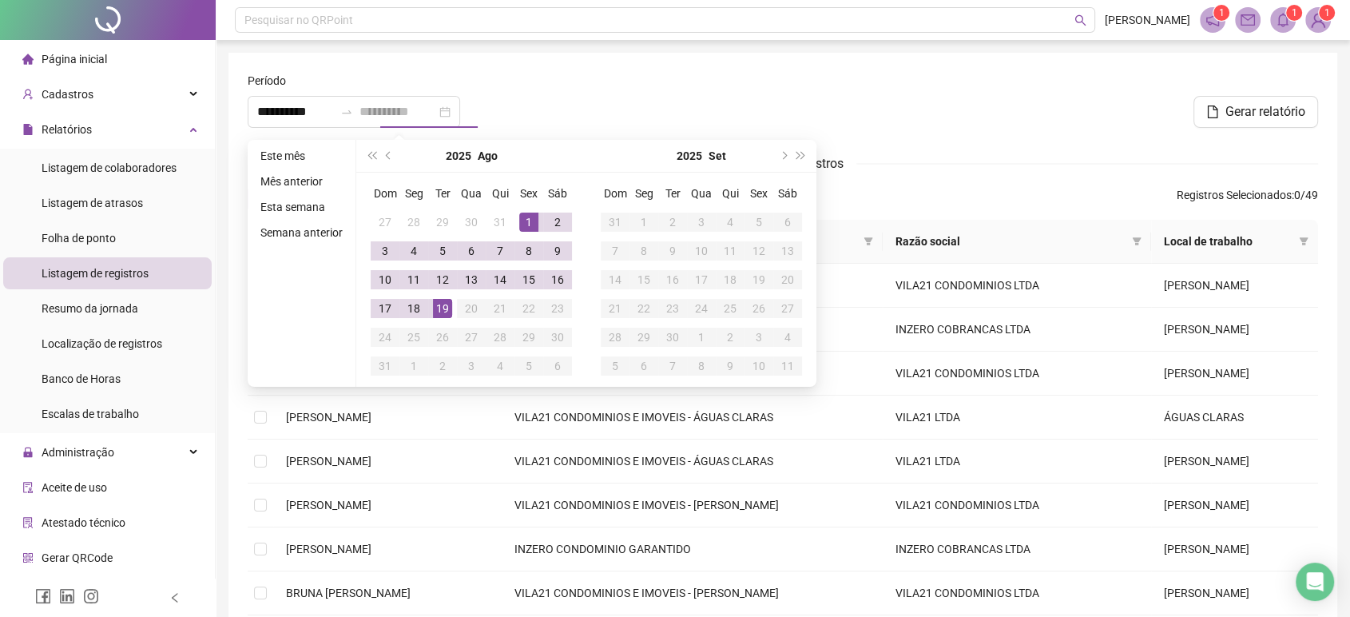
click at [440, 301] on div "19" at bounding box center [442, 308] width 19 height 19
click at [439, 302] on div "19" at bounding box center [442, 308] width 19 height 19
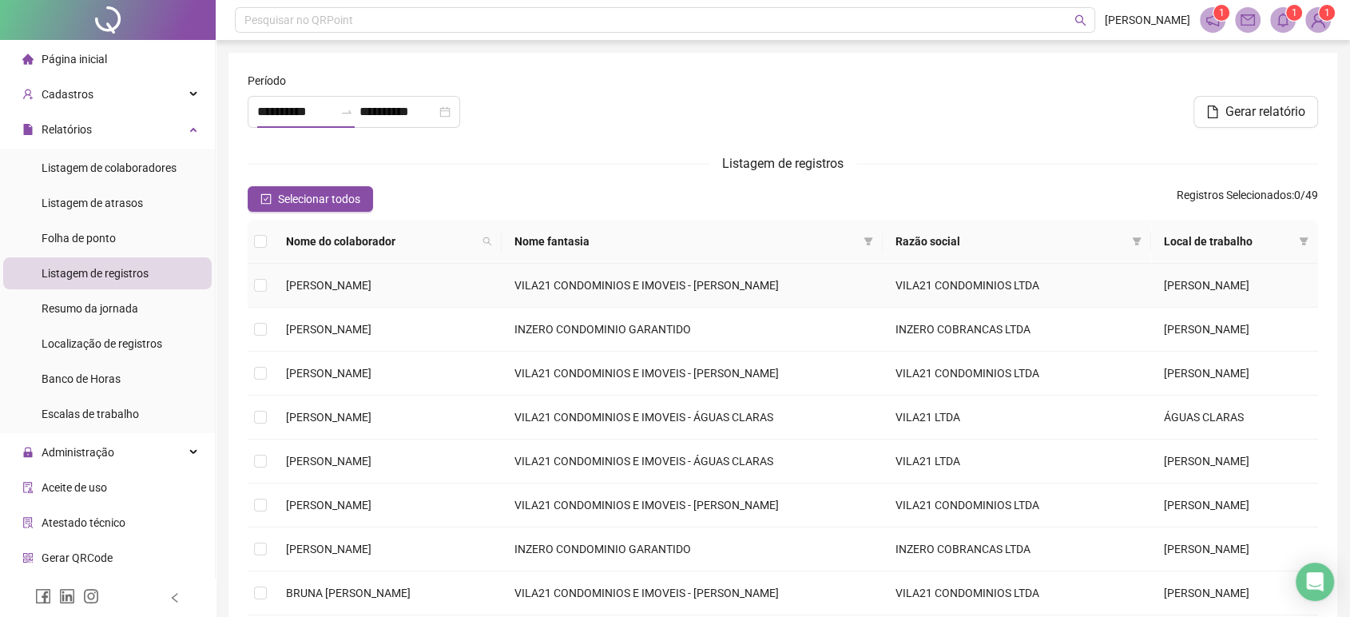
type input "**********"
click at [1305, 234] on span at bounding box center [1304, 241] width 16 height 24
click at [1254, 308] on li "GAMA" at bounding box center [1247, 298] width 124 height 26
click at [1245, 301] on span "GAMA" at bounding box center [1226, 298] width 38 height 13
click at [1237, 292] on span "GAMA" at bounding box center [1226, 298] width 38 height 13
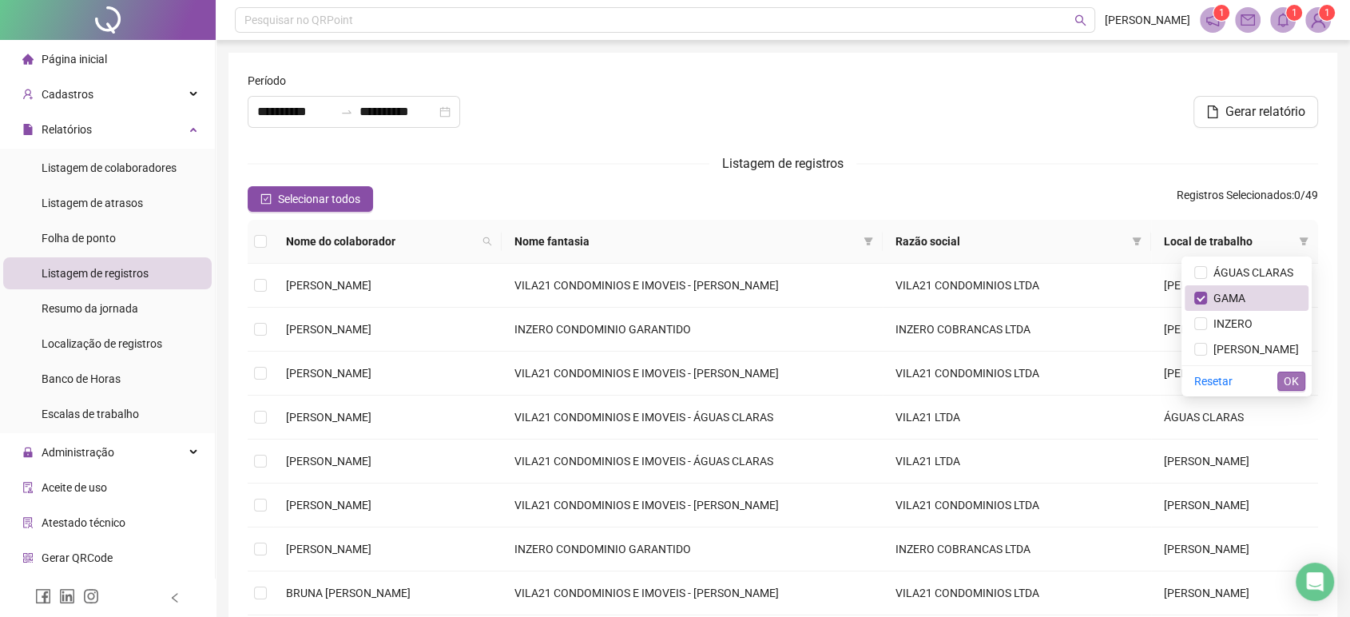
click at [1291, 381] on span "OK" at bounding box center [1291, 381] width 15 height 18
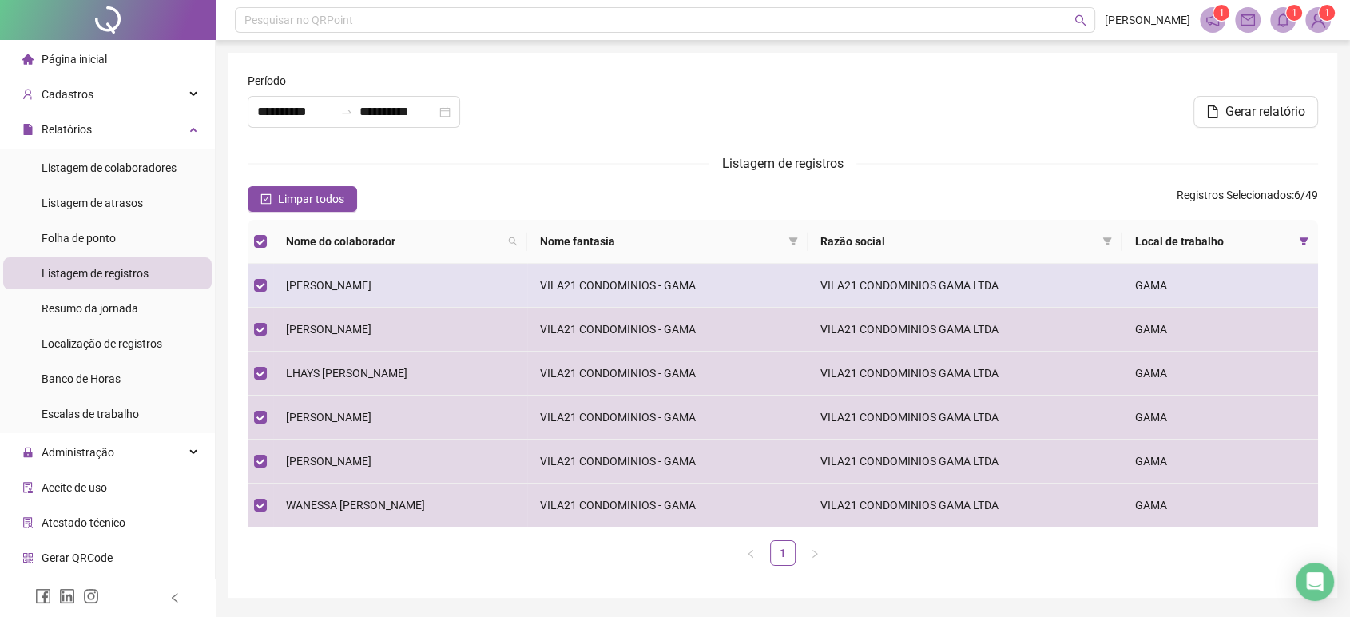
click at [293, 284] on span "[PERSON_NAME]" at bounding box center [328, 285] width 85 height 13
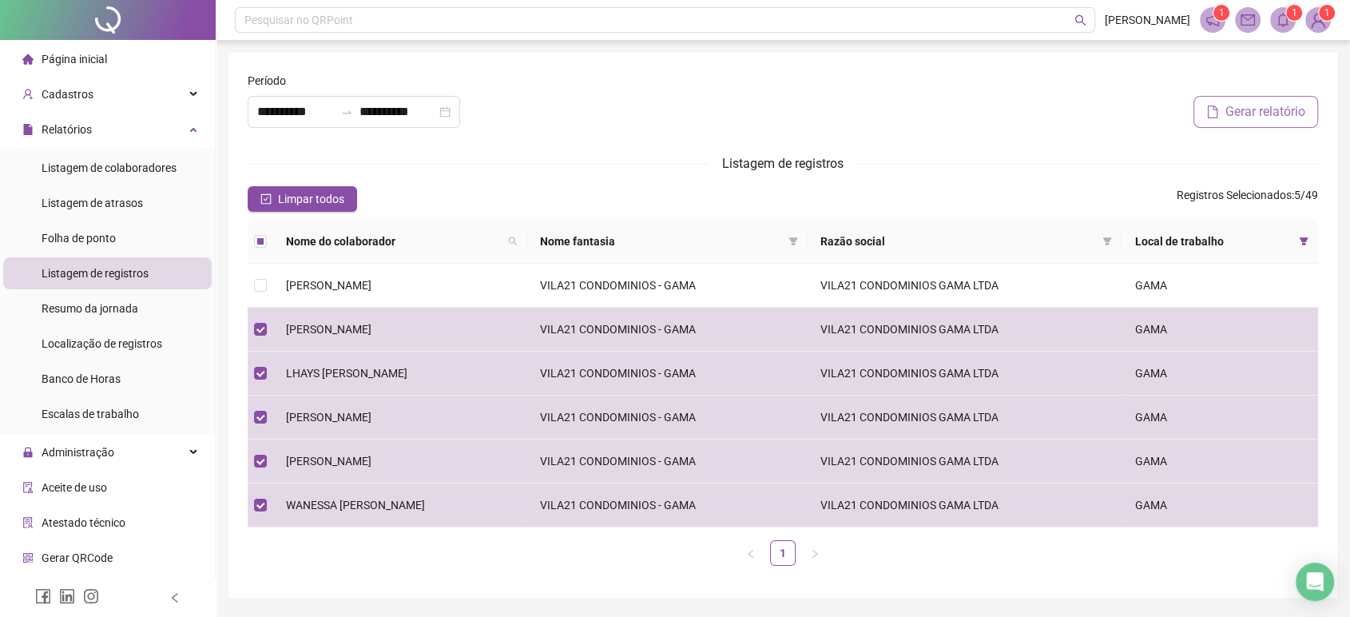
click at [1255, 125] on button "Gerar relatório" at bounding box center [1255, 112] width 125 height 32
click at [94, 11] on div at bounding box center [108, 20] width 216 height 40
